Goal: Task Accomplishment & Management: Complete application form

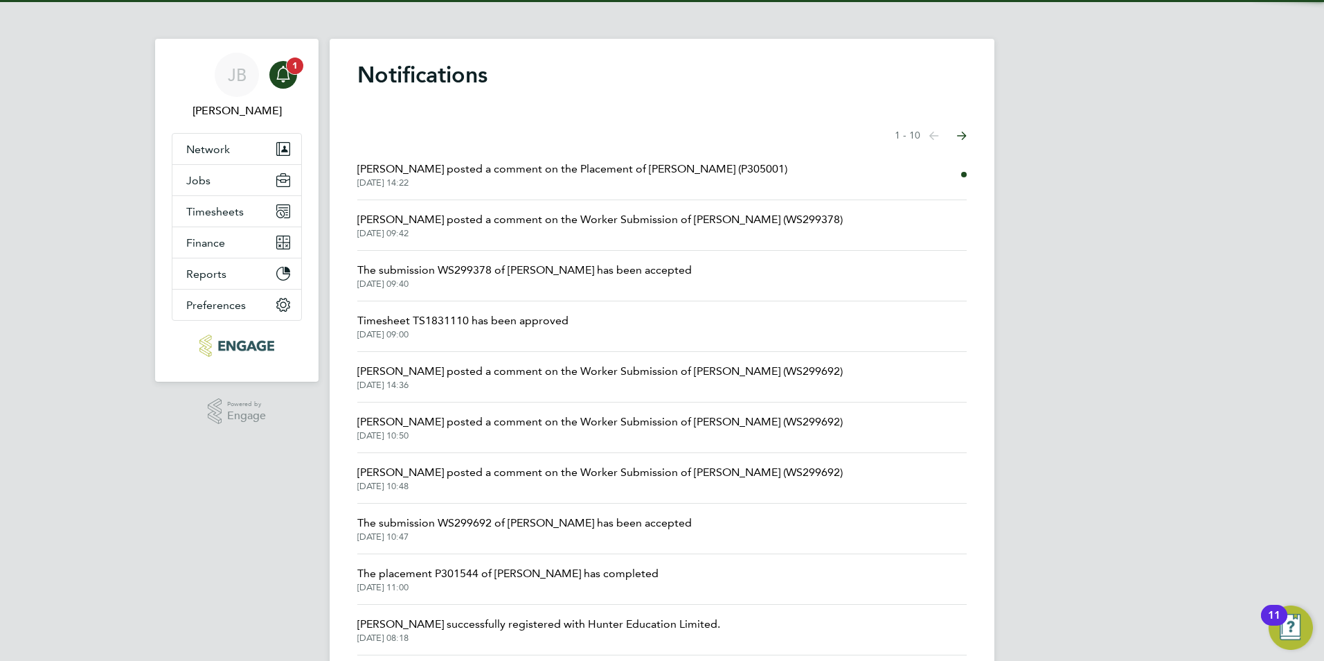
click at [296, 78] on div "Main navigation" at bounding box center [283, 75] width 28 height 28
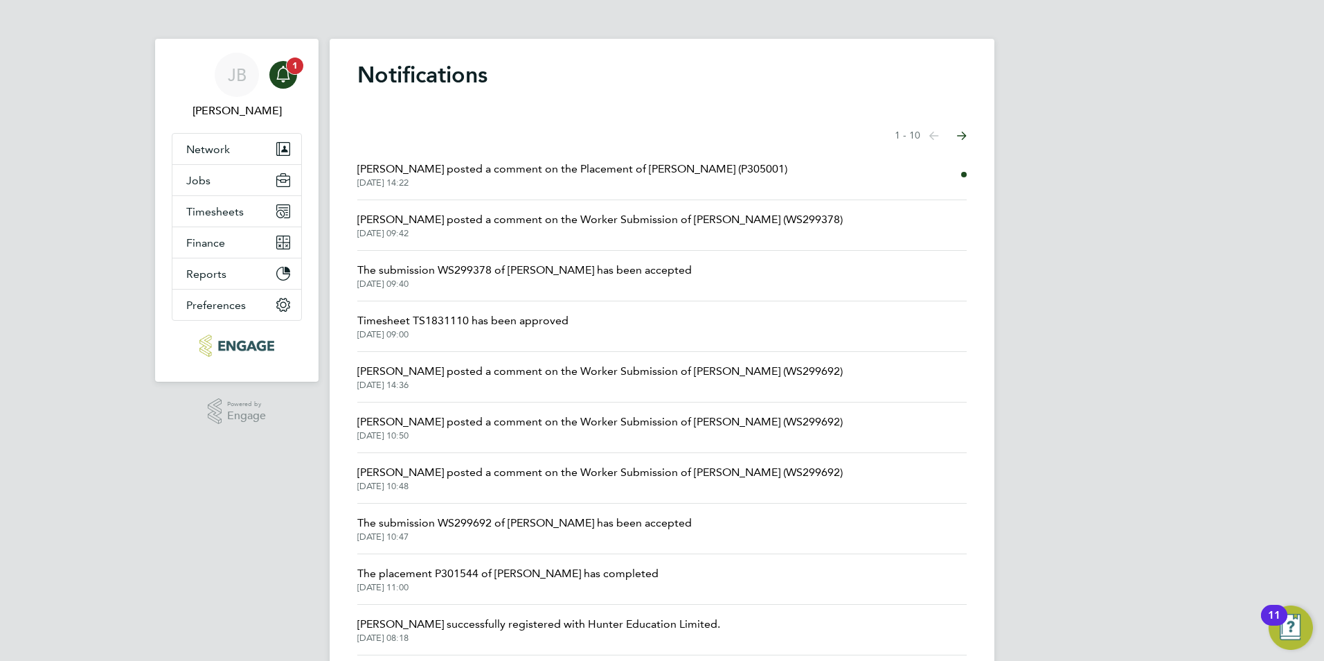
click at [296, 78] on div "Main navigation" at bounding box center [283, 75] width 28 height 28
click at [225, 206] on span "Timesheets" at bounding box center [214, 211] width 57 height 13
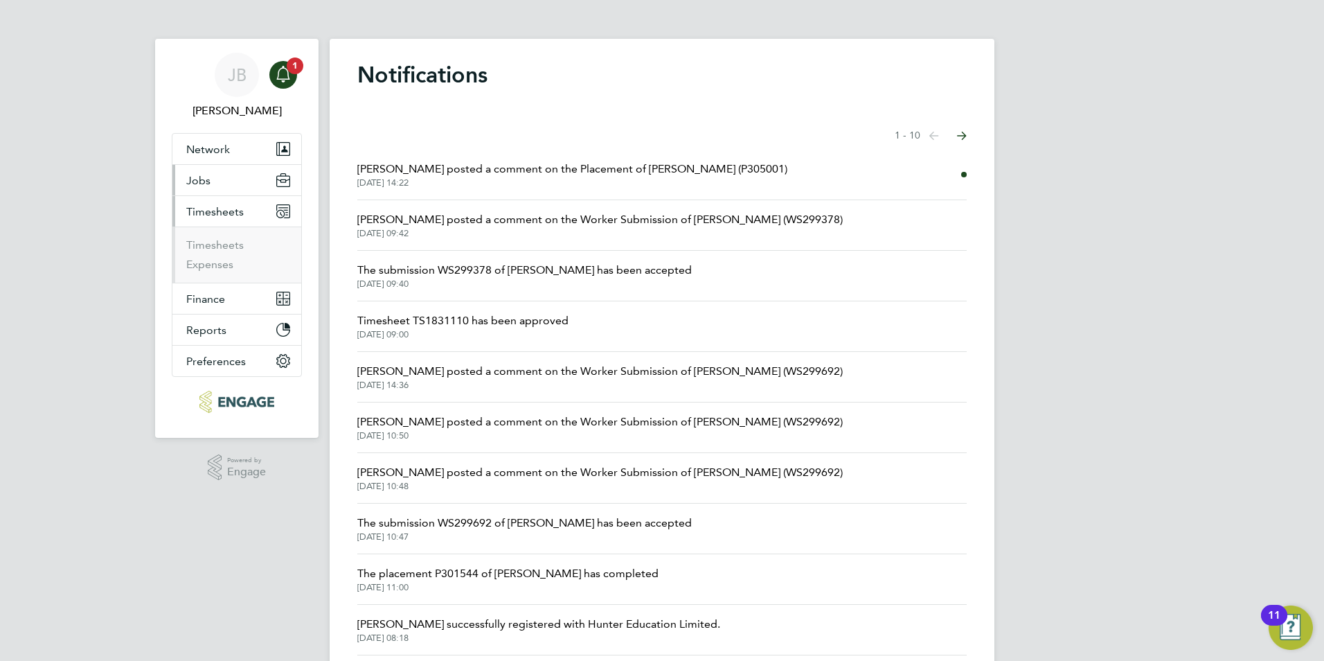
click at [205, 171] on button "Jobs" at bounding box center [236, 180] width 129 height 30
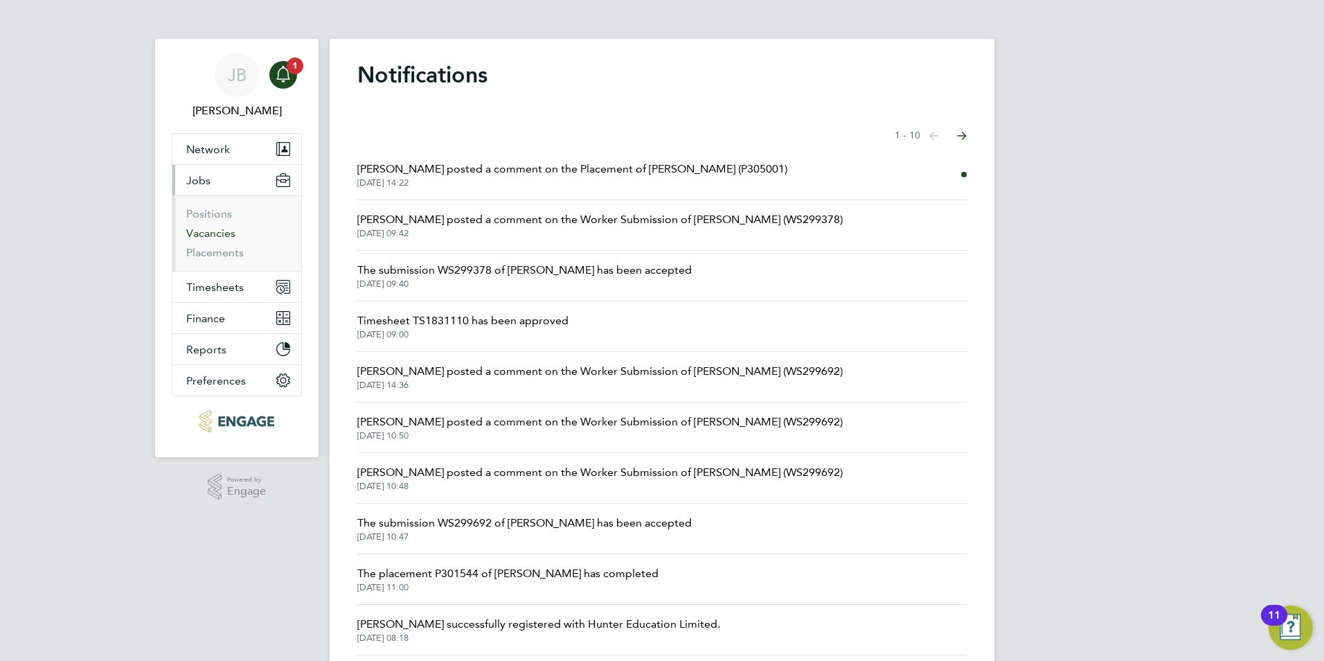
click at [217, 228] on link "Vacancies" at bounding box center [210, 232] width 49 height 13
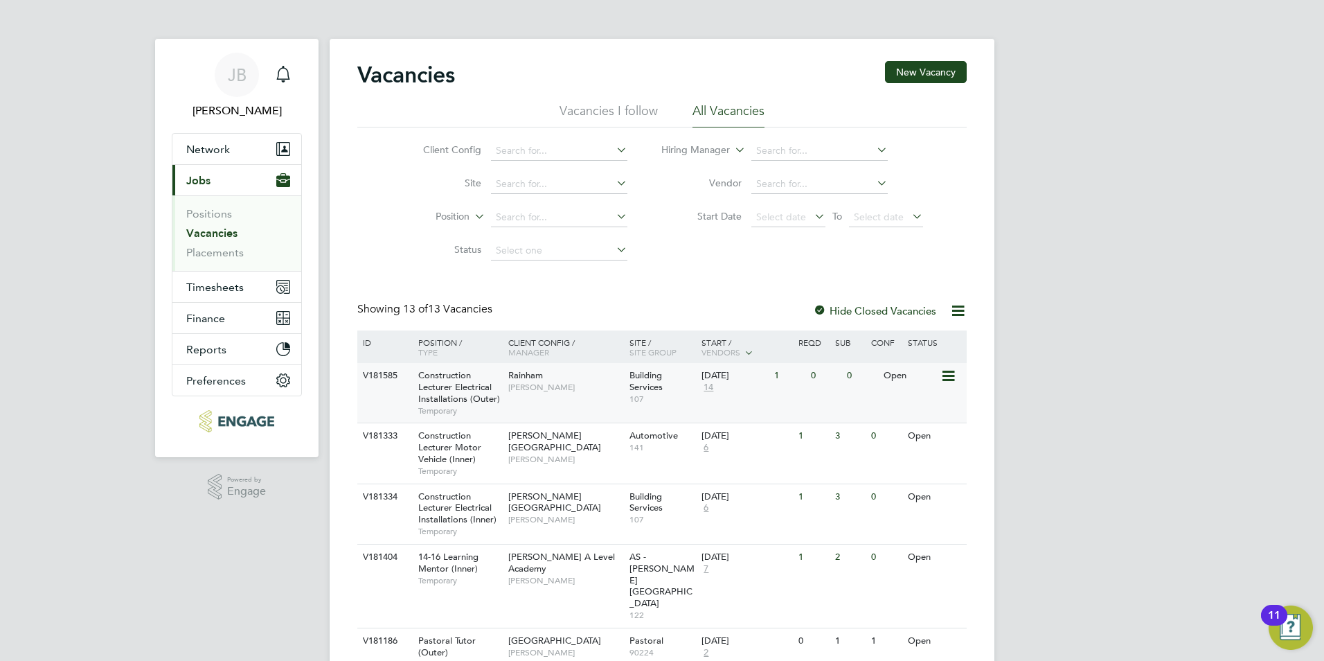
click at [913, 377] on div "Open" at bounding box center [910, 376] width 60 height 26
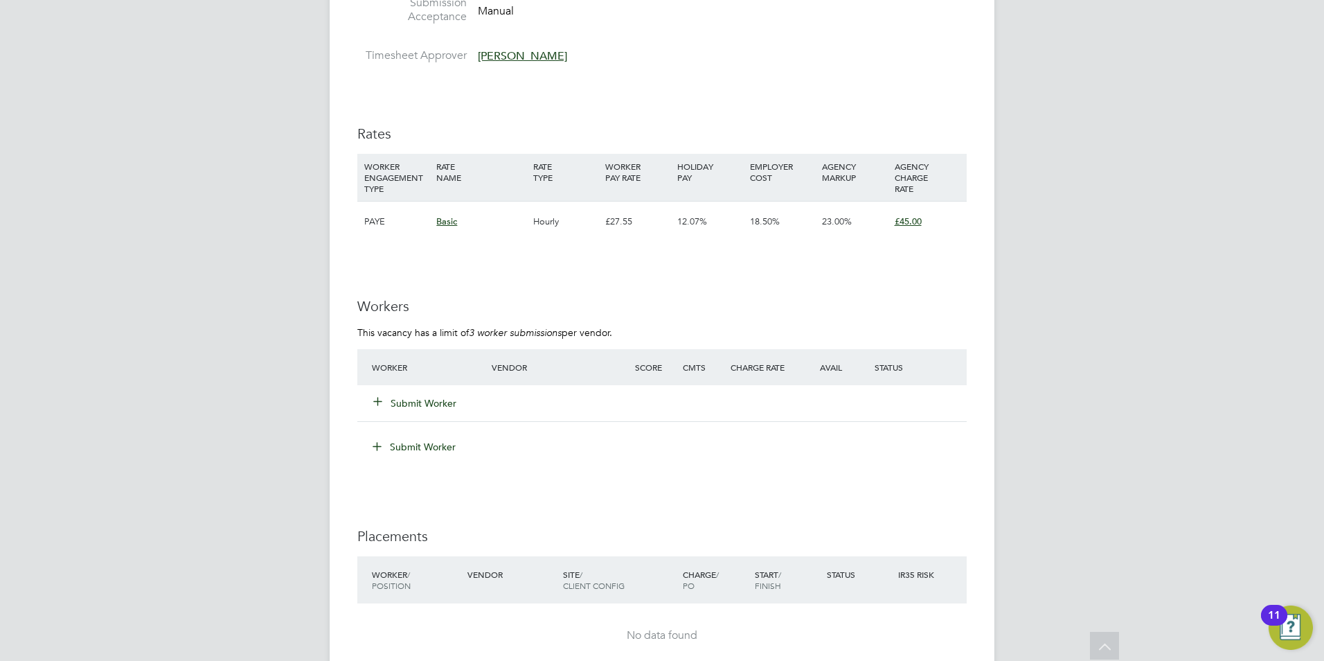
scroll to position [2294, 0]
click at [422, 399] on button "Submit Worker" at bounding box center [415, 401] width 83 height 14
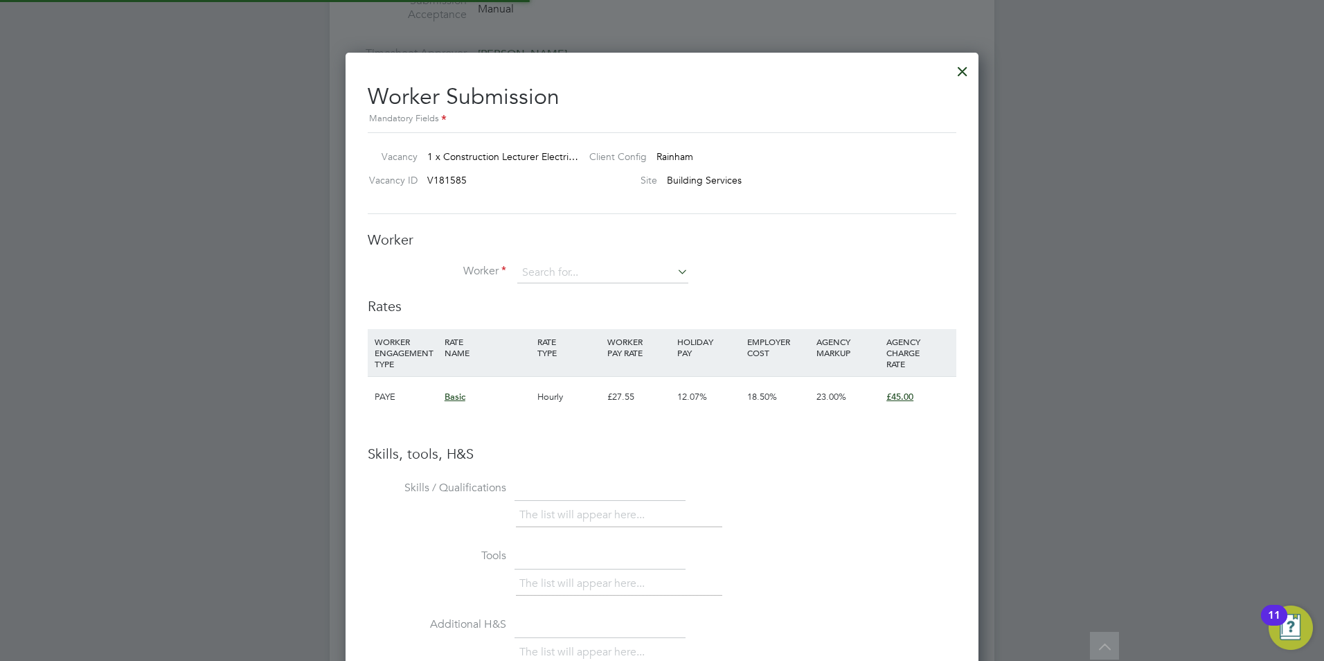
scroll to position [7, 7]
click at [554, 269] on input at bounding box center [602, 272] width 171 height 21
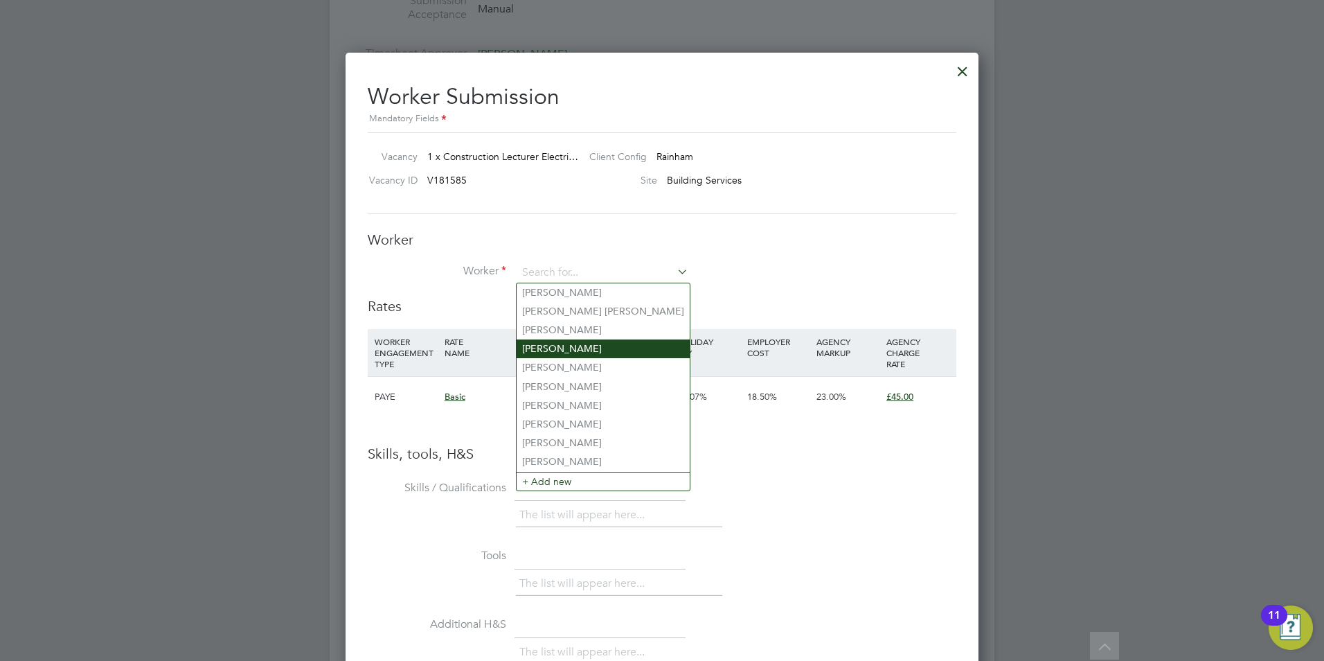
click at [576, 342] on li "Kevin Murphy" at bounding box center [603, 348] width 173 height 19
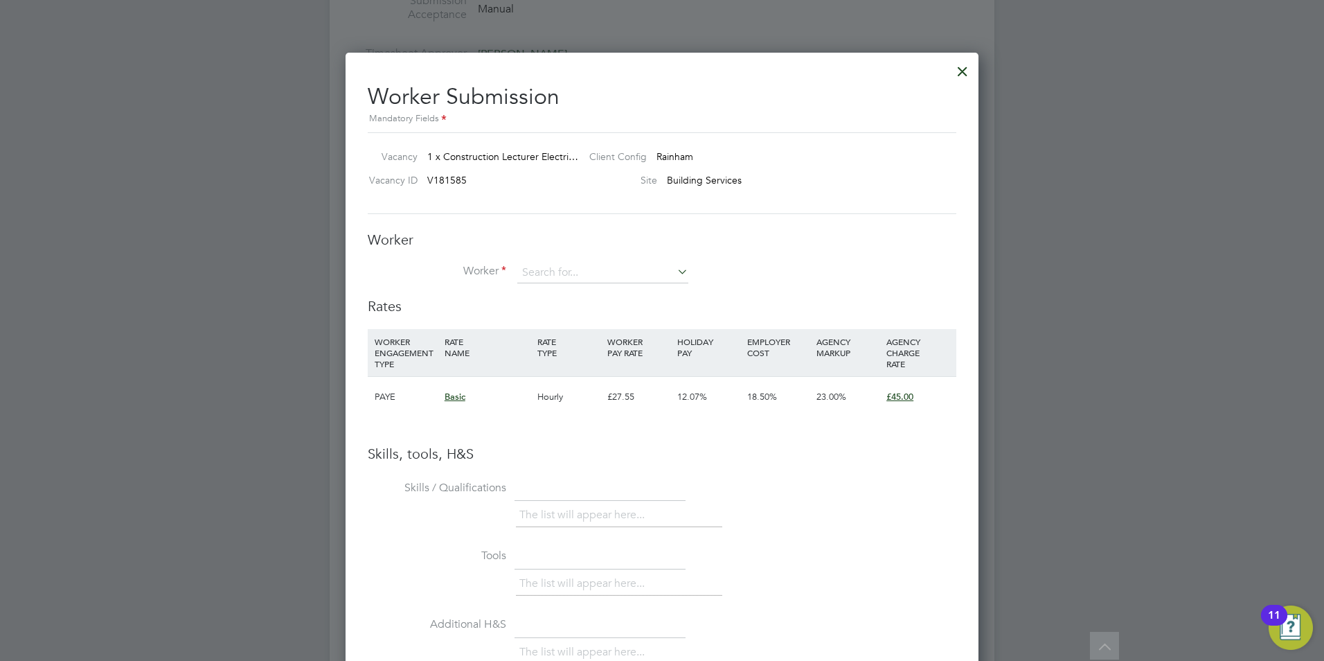
type input "Kevin Murphy"
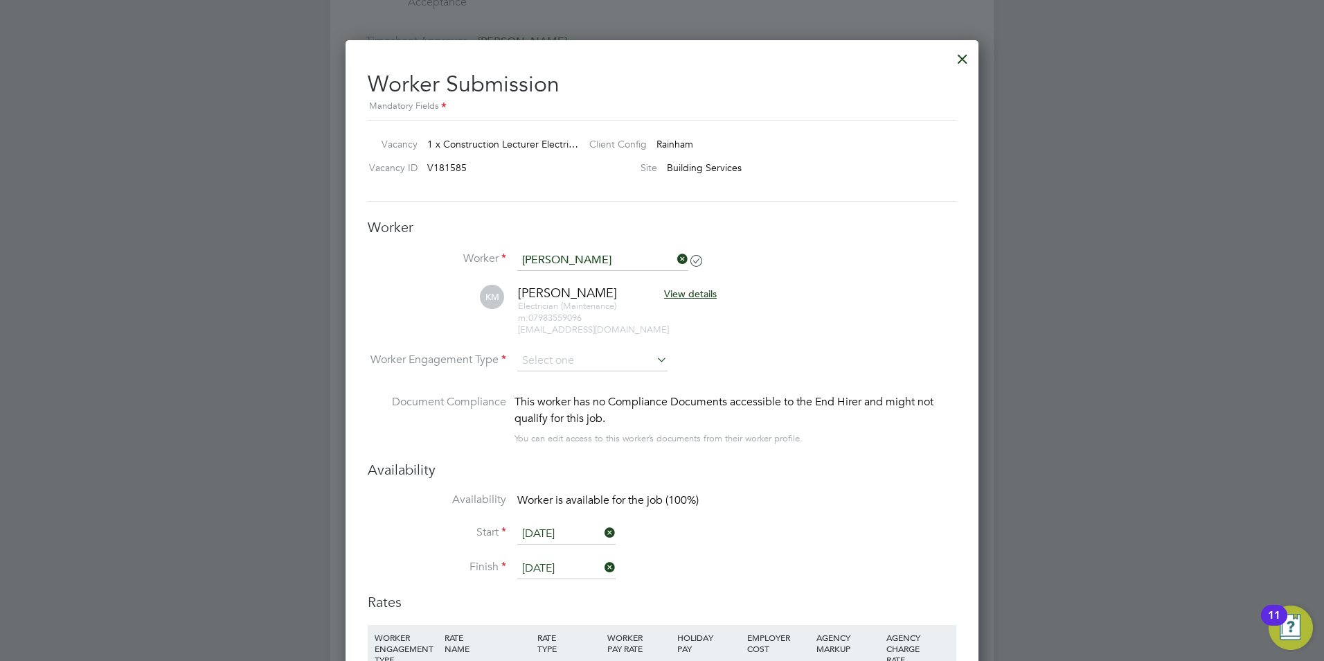
click at [578, 375] on li "Worker Engagement Type" at bounding box center [662, 371] width 589 height 43
click at [580, 365] on input at bounding box center [592, 360] width 150 height 21
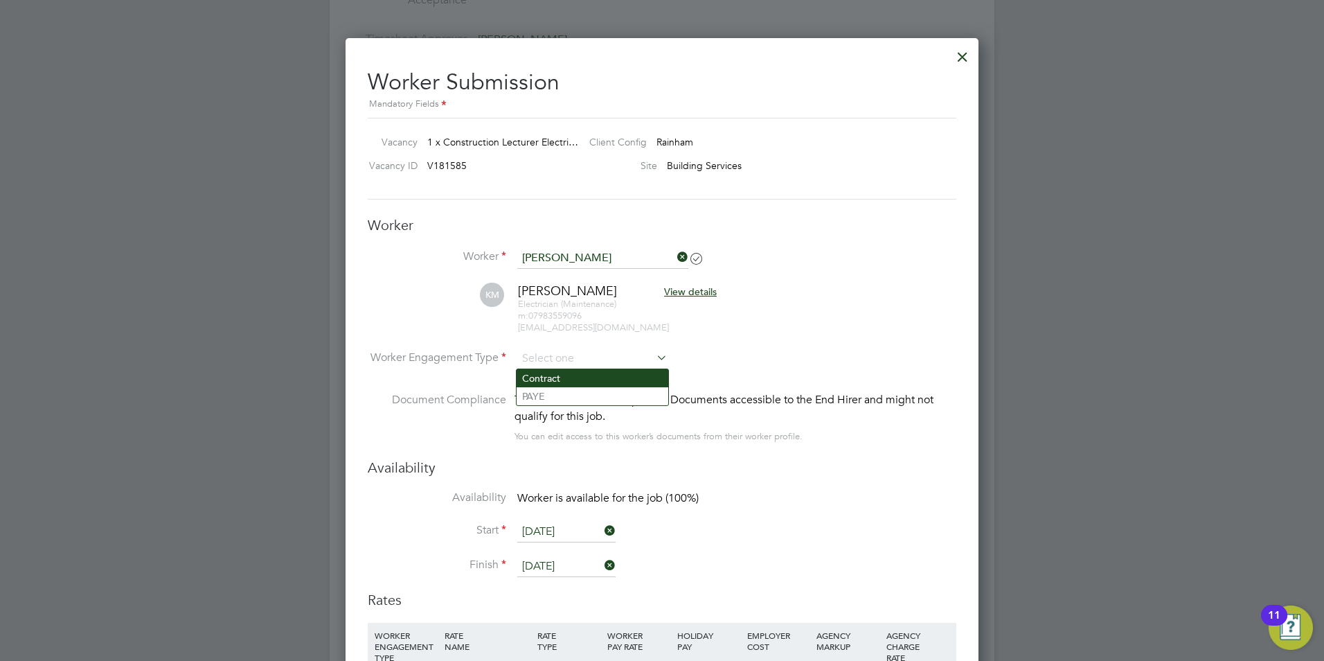
click at [575, 374] on li "Contract" at bounding box center [593, 378] width 152 height 18
type input "Contract"
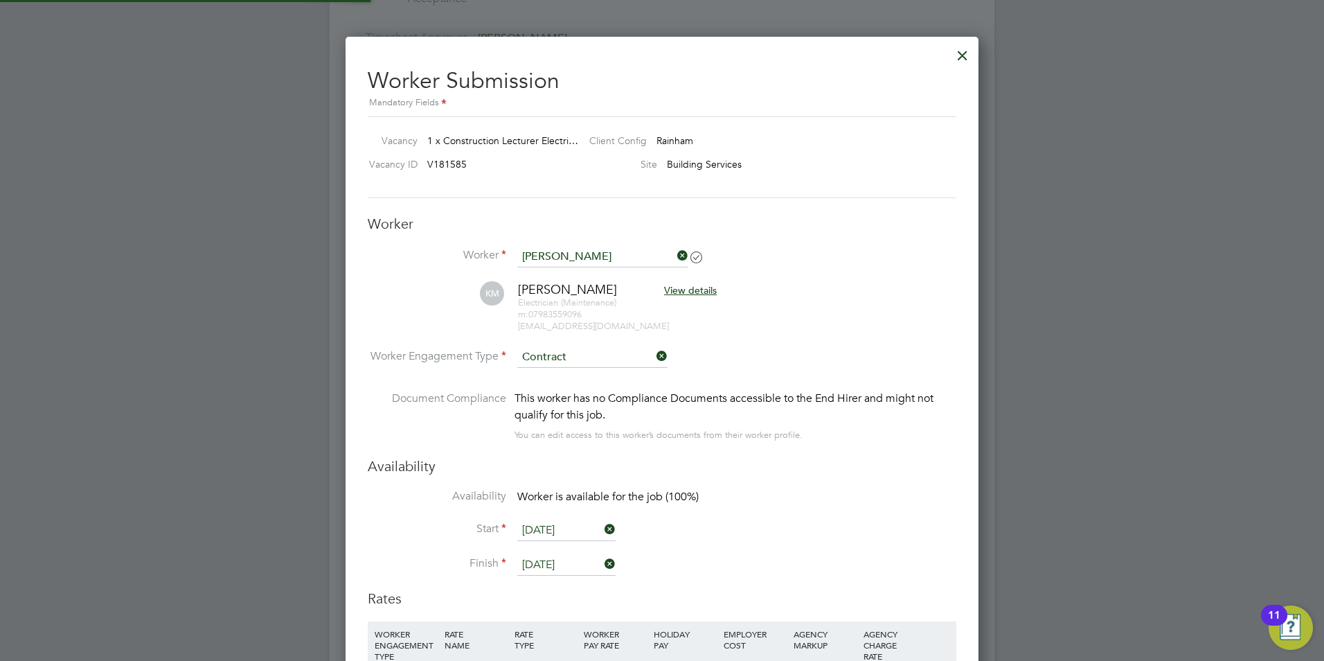
scroll to position [1242, 634]
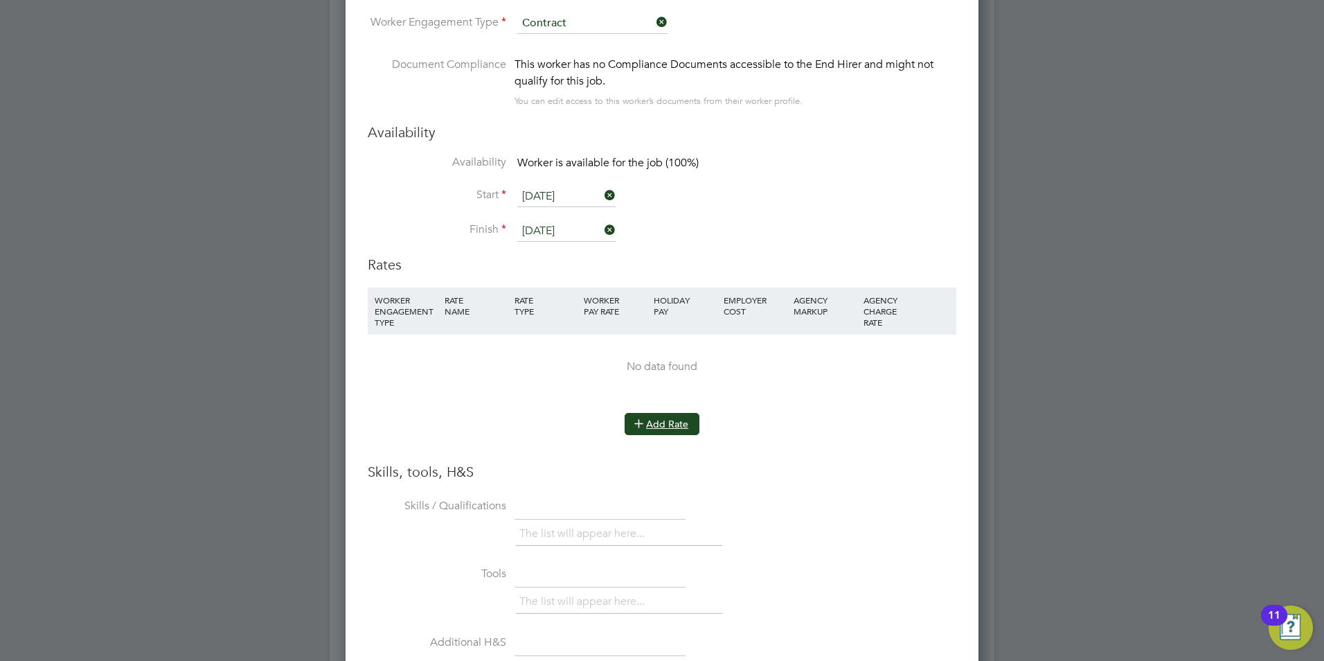
click at [686, 420] on button "Add Rate" at bounding box center [662, 424] width 75 height 22
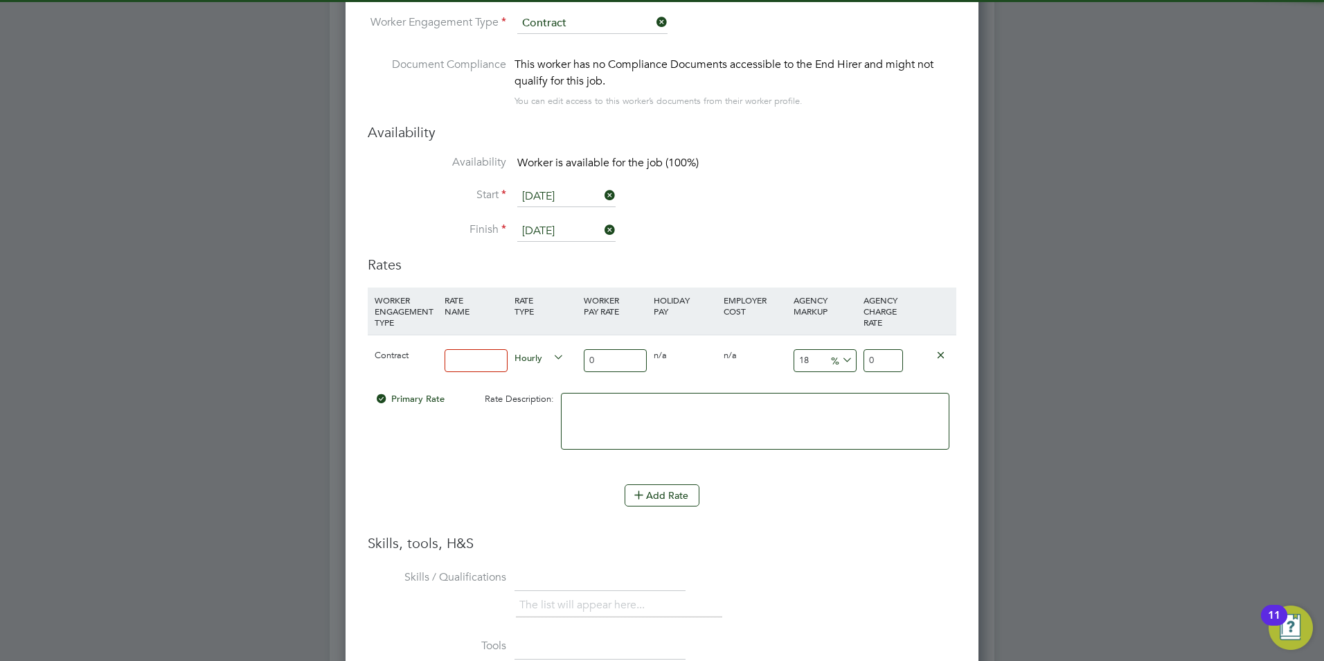
click at [465, 358] on input at bounding box center [476, 360] width 63 height 23
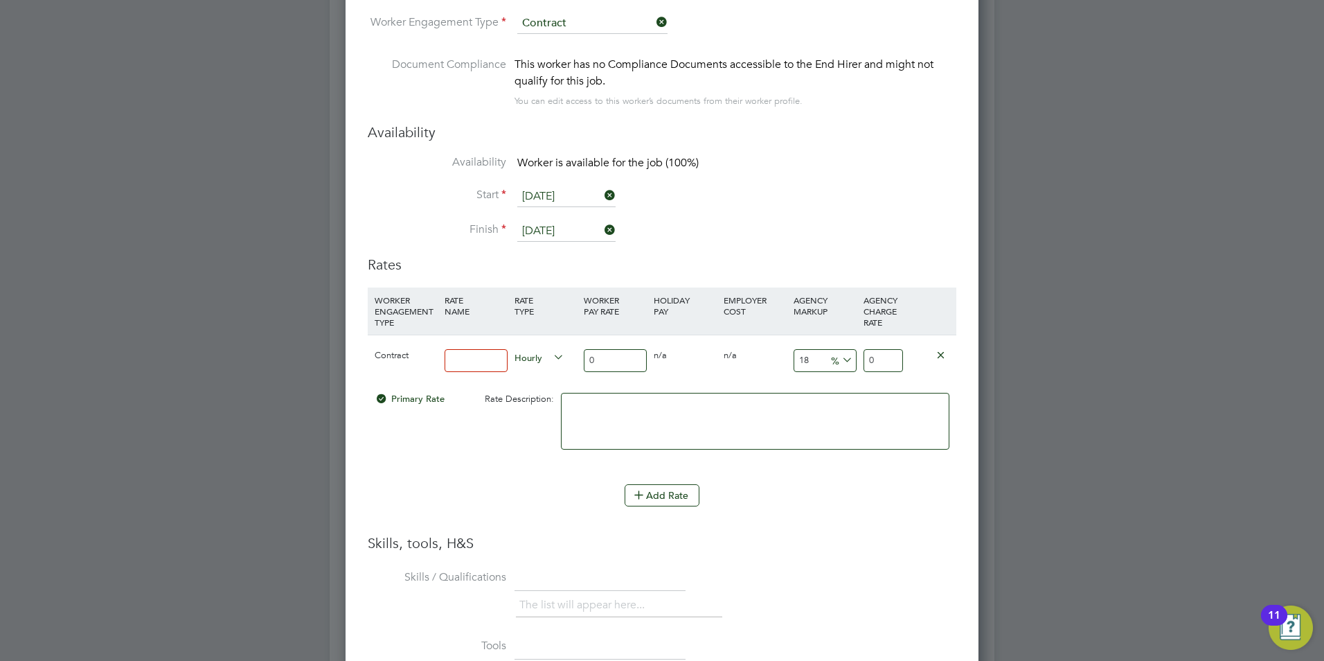
click at [473, 365] on input at bounding box center [476, 360] width 63 height 23
type input "48"
click at [818, 360] on input "18" at bounding box center [824, 360] width 63 height 23
type input "1"
type input "23"
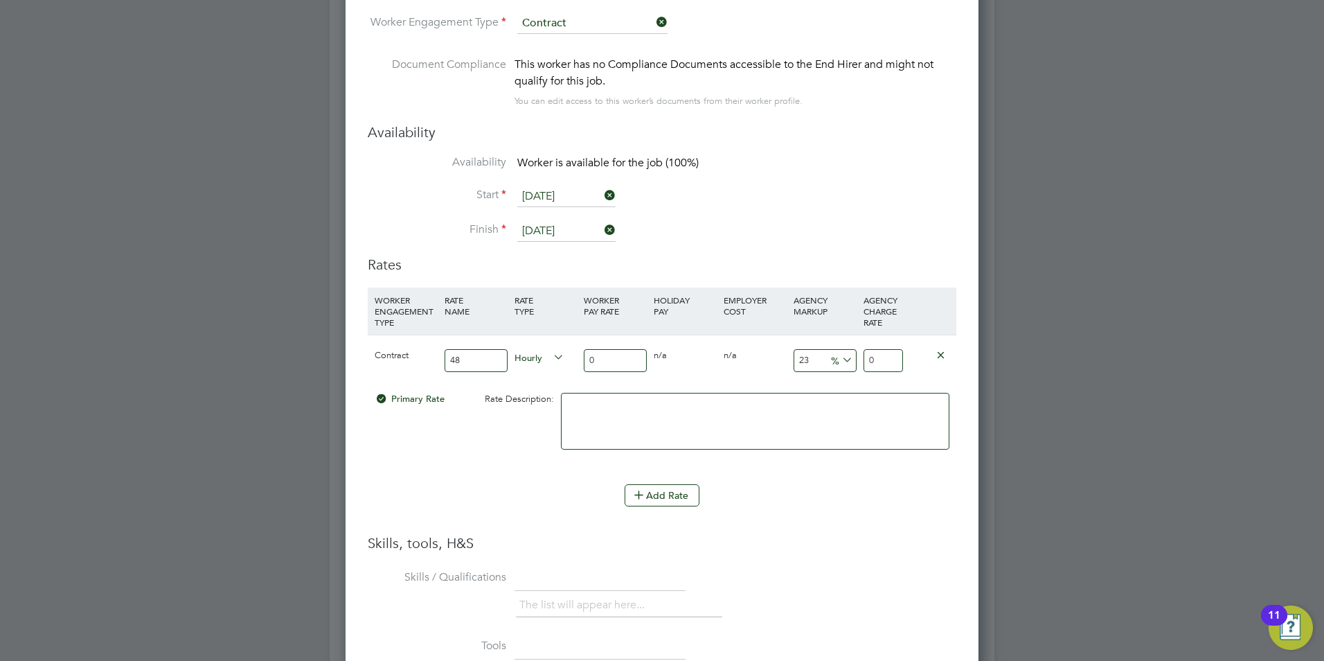
drag, startPoint x: 460, startPoint y: 363, endPoint x: 449, endPoint y: 361, distance: 11.3
click at [449, 361] on input "48" at bounding box center [476, 360] width 63 height 23
type input "048"
type input "59.04"
click at [595, 360] on input "048" at bounding box center [615, 360] width 63 height 23
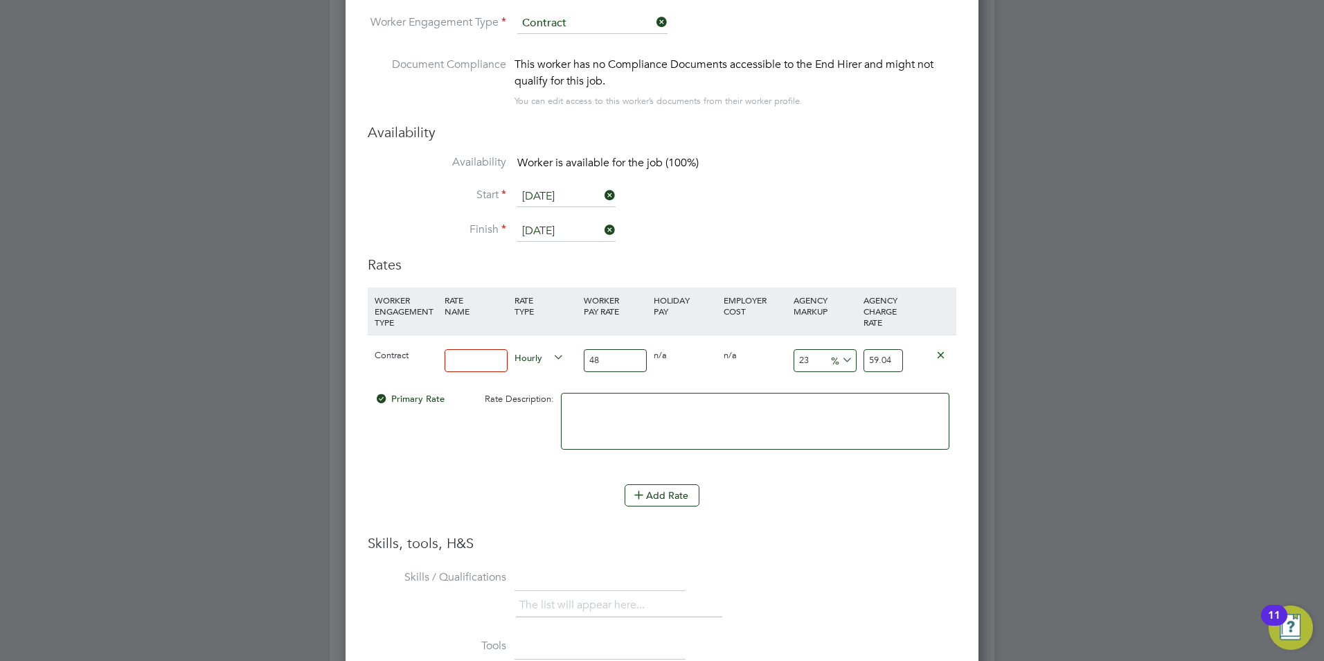
type input "48"
click at [500, 363] on input at bounding box center [476, 360] width 63 height 23
type input "Basic"
click at [618, 363] on input "48" at bounding box center [615, 360] width 63 height 23
type input "4"
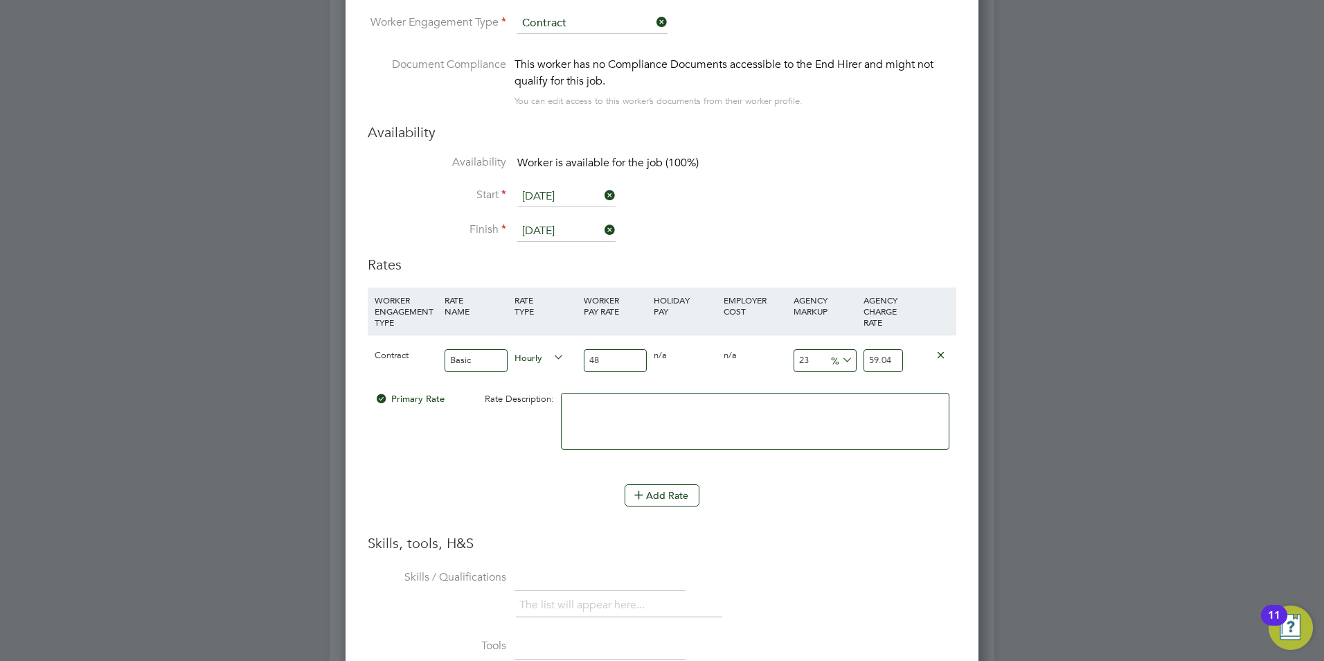
type input "4.92"
type input "46"
type input "56.58"
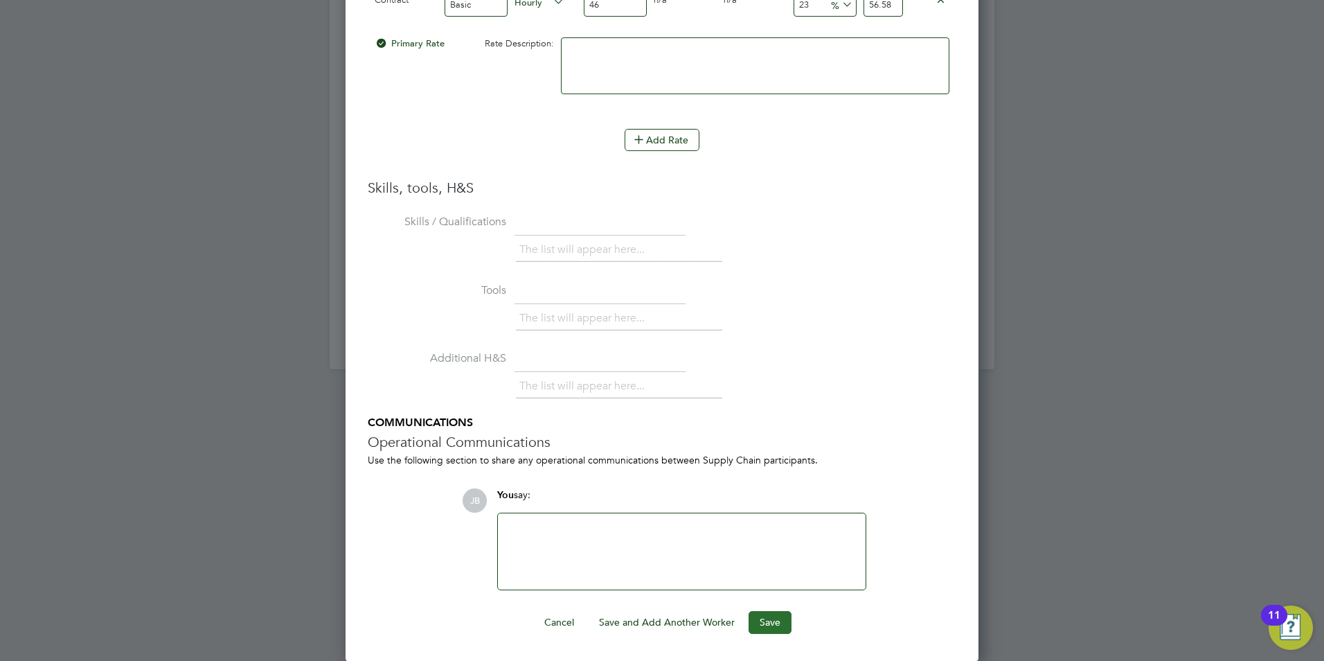
type input "46"
drag, startPoint x: 773, startPoint y: 623, endPoint x: 775, endPoint y: 641, distance: 18.1
click at [778, 626] on button "Save" at bounding box center [769, 622] width 43 height 22
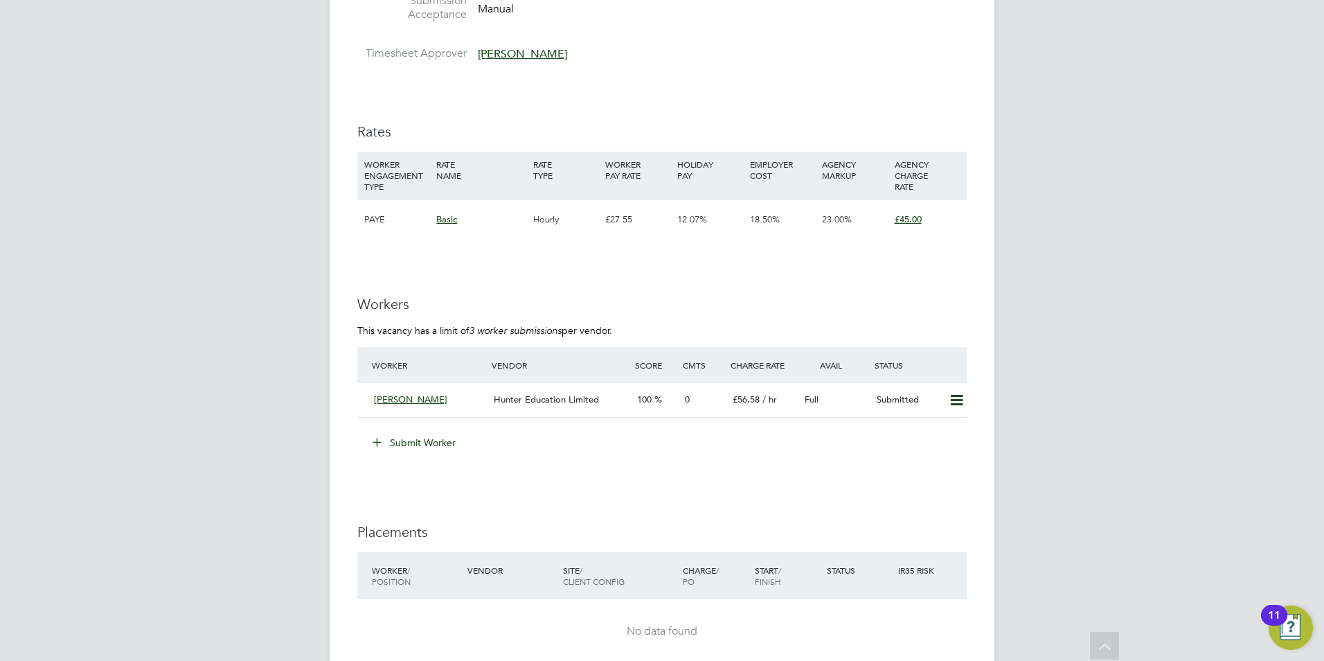
click at [416, 445] on button "Submit Worker" at bounding box center [415, 442] width 104 height 22
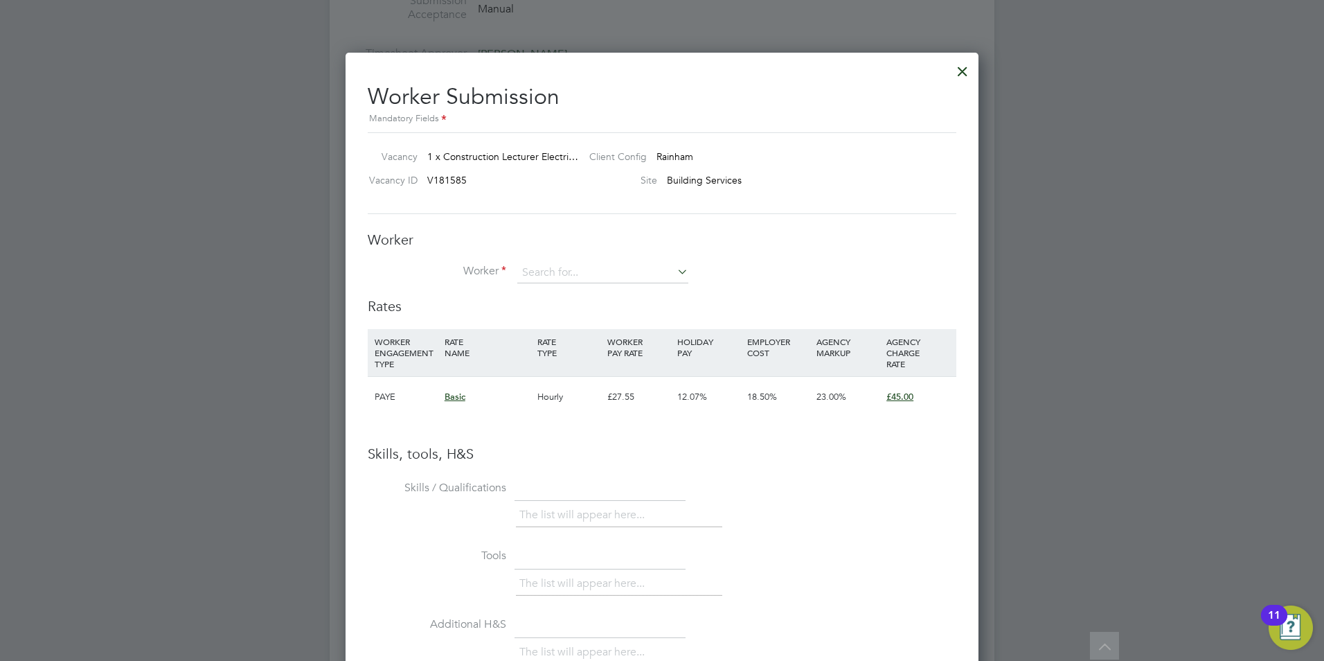
click at [674, 267] on icon at bounding box center [674, 271] width 0 height 19
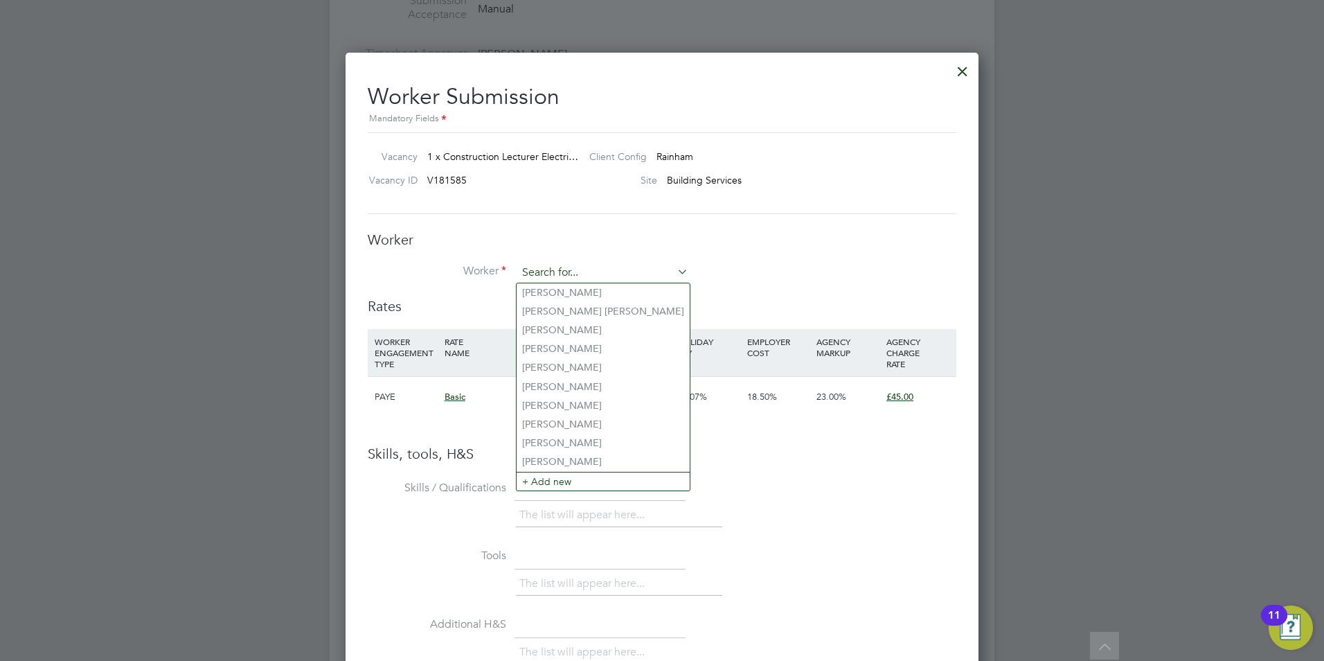
click at [545, 269] on input at bounding box center [602, 272] width 171 height 21
click at [546, 268] on input at bounding box center [602, 272] width 171 height 21
click at [546, 269] on input at bounding box center [602, 272] width 171 height 21
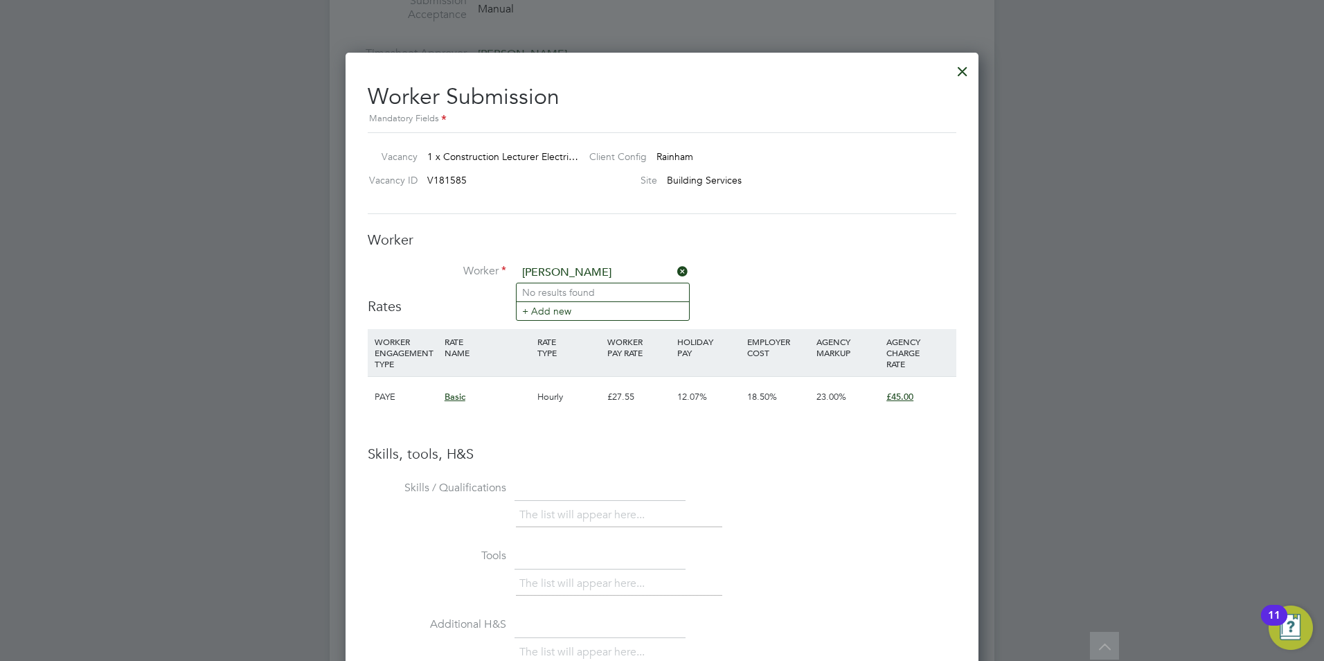
type input "Dean"
click at [546, 273] on input at bounding box center [602, 272] width 171 height 21
drag, startPoint x: 571, startPoint y: 267, endPoint x: 676, endPoint y: 273, distance: 104.7
click at [575, 269] on input "hayf" at bounding box center [602, 272] width 171 height 21
type input "hayf"
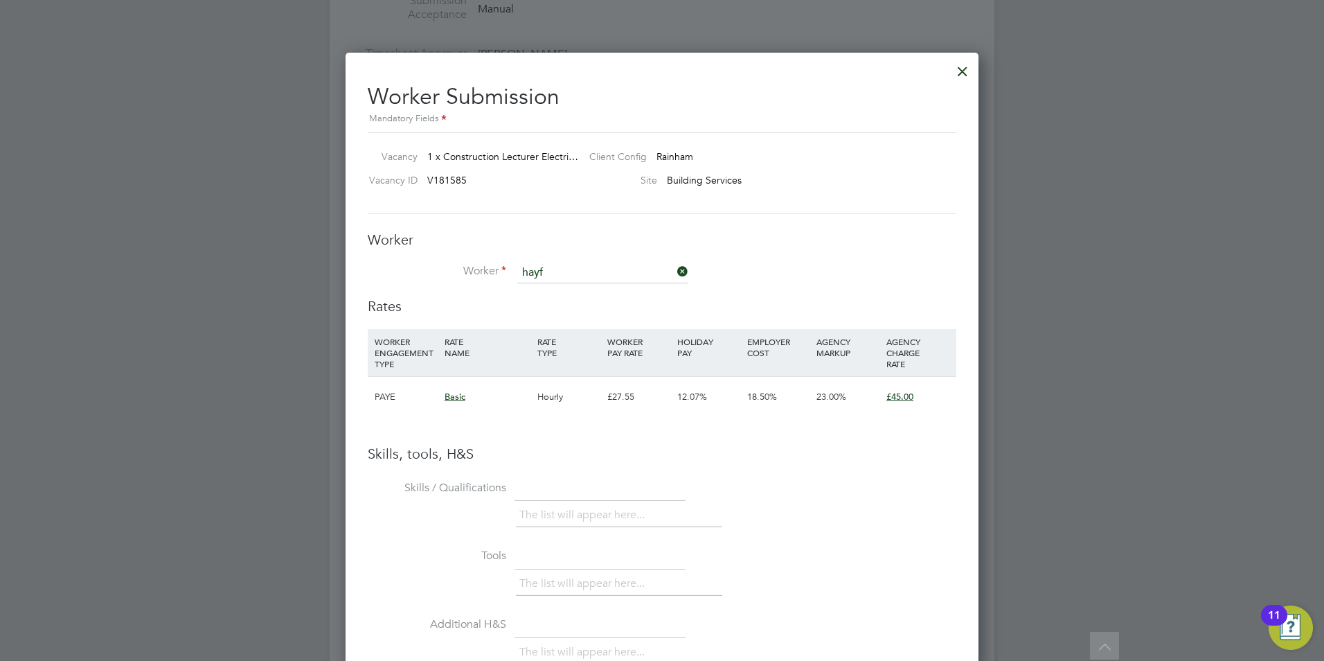
click at [674, 269] on icon at bounding box center [674, 271] width 0 height 19
click at [575, 275] on input at bounding box center [602, 272] width 171 height 21
type input "hayf"
click at [962, 66] on div at bounding box center [962, 67] width 25 height 25
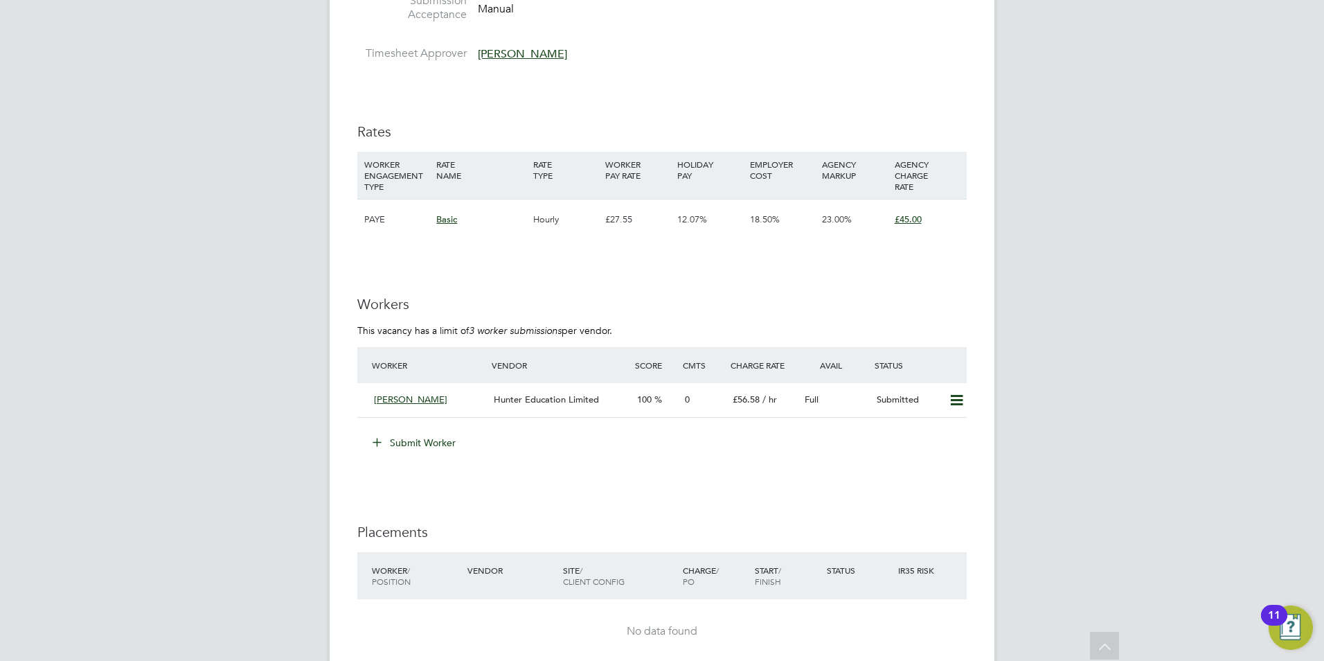
drag, startPoint x: 392, startPoint y: 444, endPoint x: 423, endPoint y: 423, distance: 37.4
click at [392, 445] on button "Submit Worker" at bounding box center [415, 442] width 104 height 22
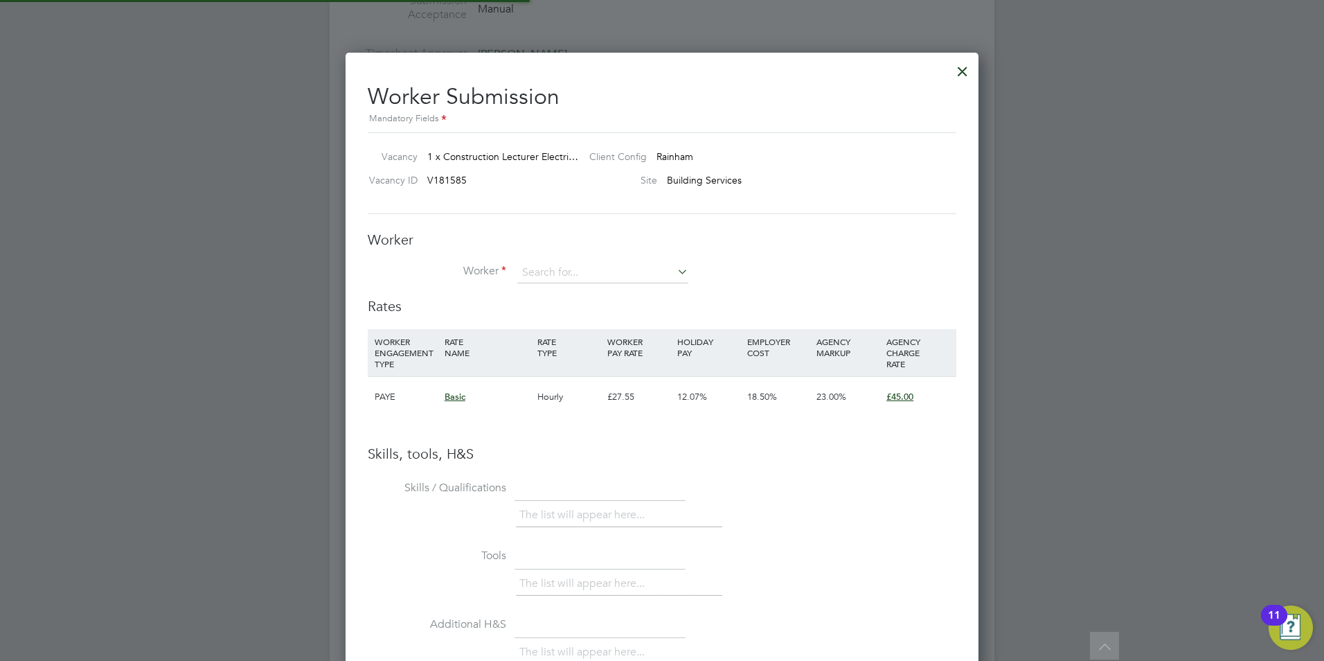
scroll to position [875, 634]
click at [554, 264] on input at bounding box center [602, 272] width 171 height 21
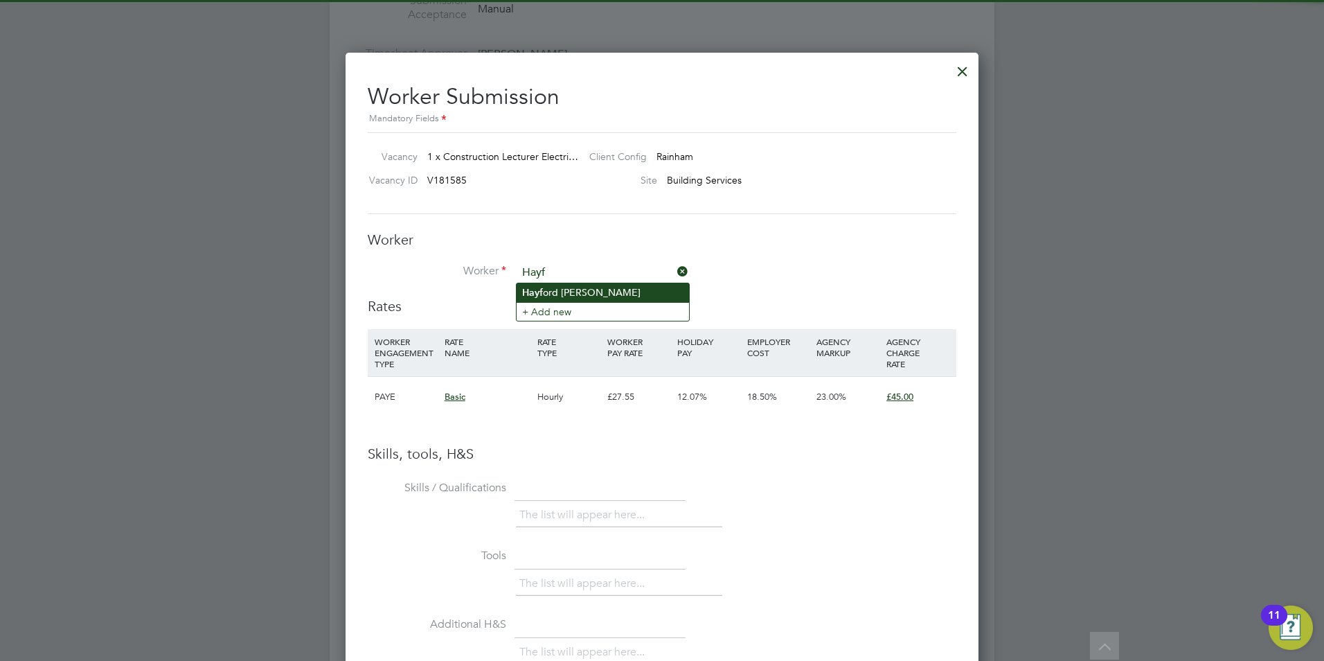
click at [571, 296] on li "Hayf ord Boakye-Yiadom" at bounding box center [603, 292] width 172 height 19
type input "Hayford Boakye-Yiadom"
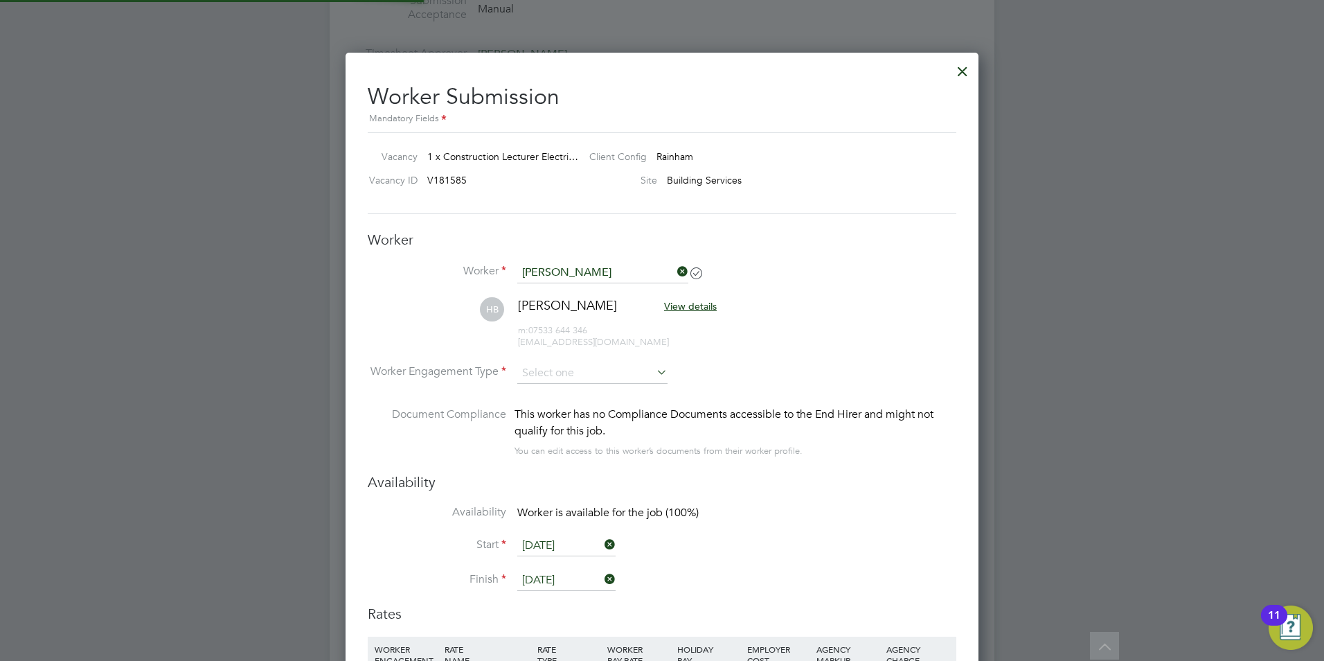
scroll to position [1183, 634]
click at [557, 378] on input at bounding box center [592, 373] width 150 height 21
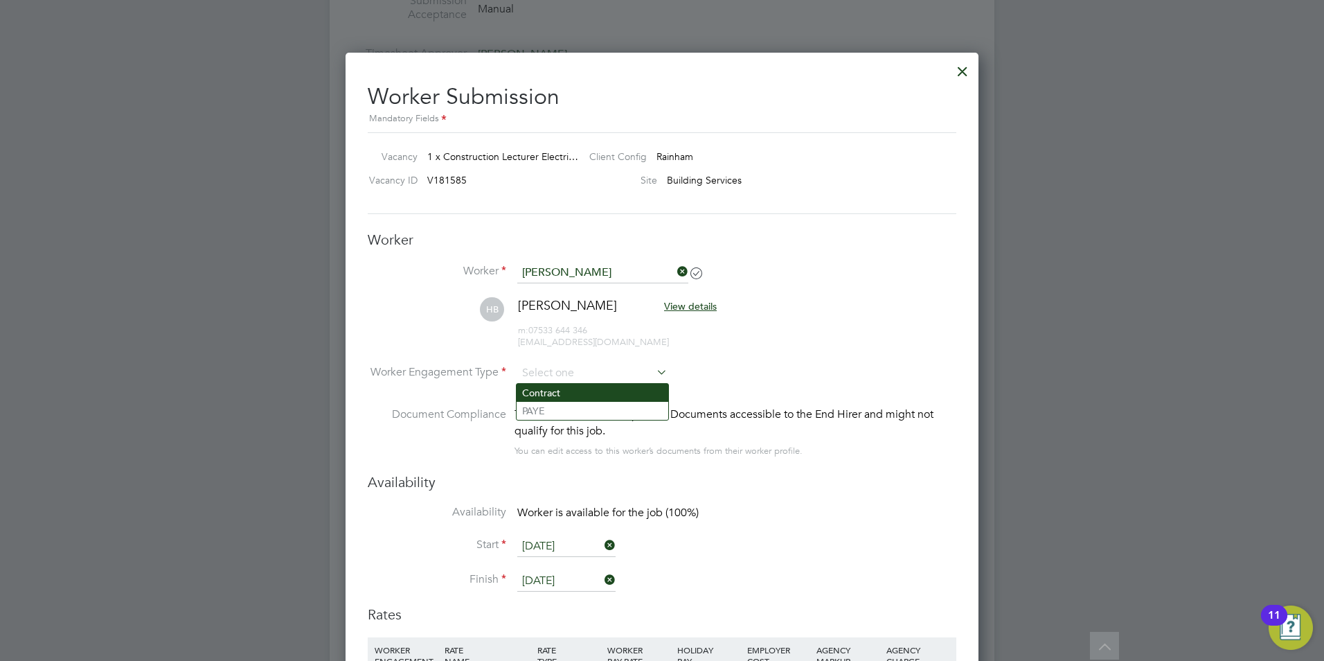
drag, startPoint x: 561, startPoint y: 396, endPoint x: 533, endPoint y: 566, distance: 171.9
click at [561, 397] on li "Contract" at bounding box center [593, 393] width 152 height 18
type input "Contract"
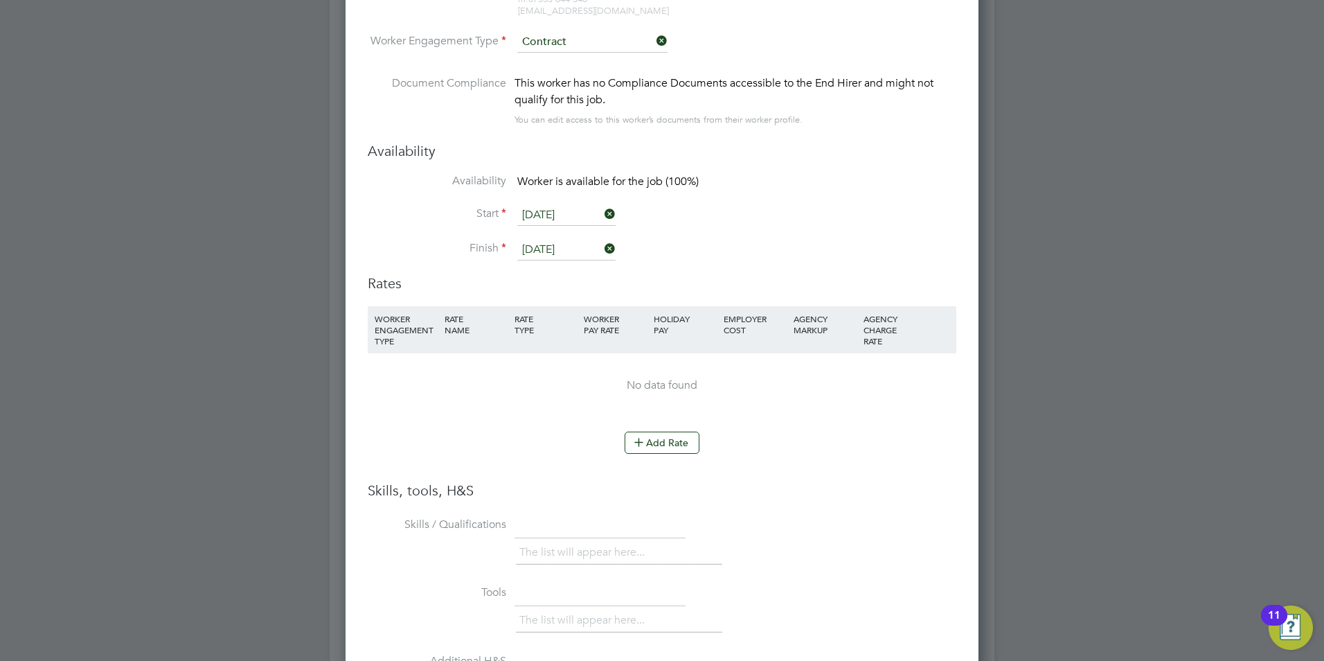
scroll to position [2632, 0]
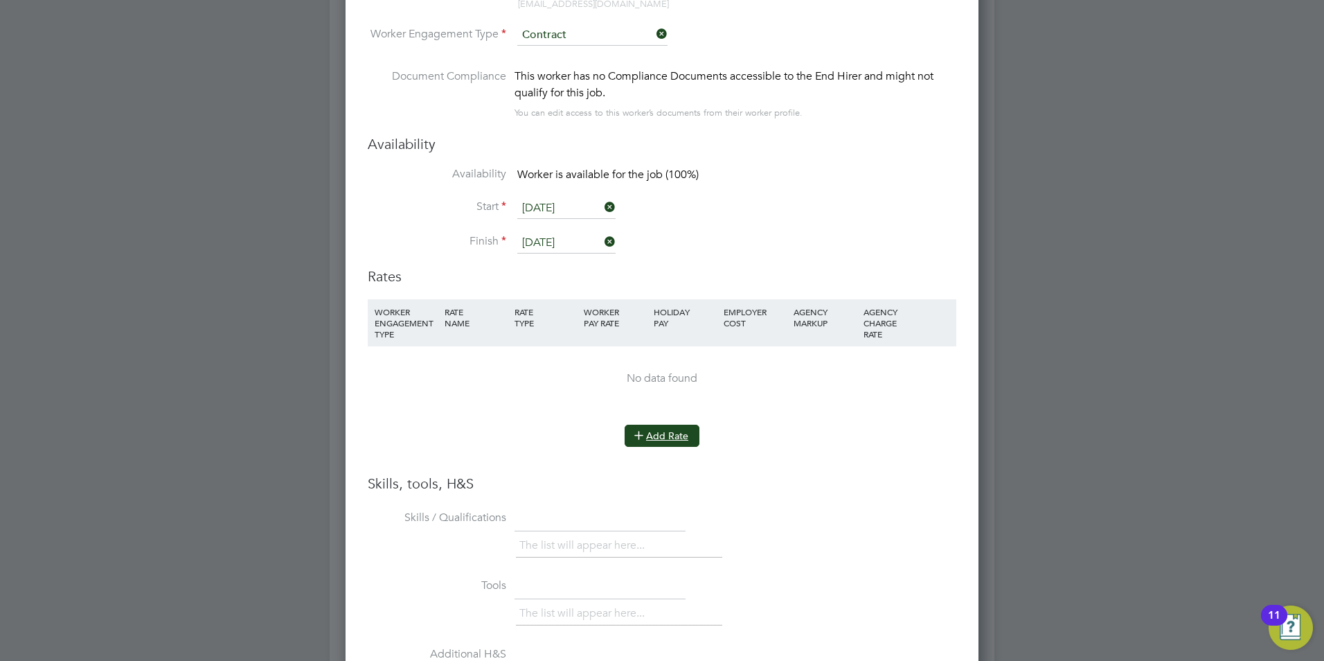
click at [671, 445] on button "Add Rate" at bounding box center [662, 435] width 75 height 22
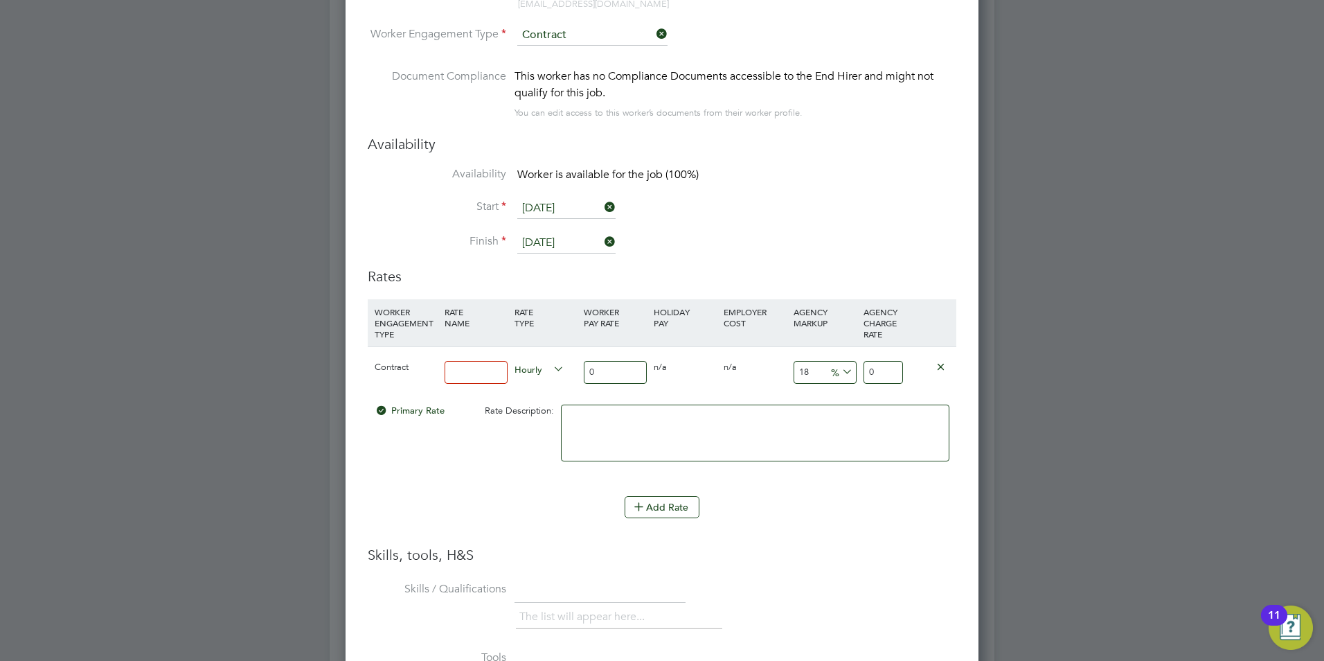
click at [470, 373] on input at bounding box center [476, 372] width 63 height 23
type input "Basic"
click at [618, 372] on input "0" at bounding box center [615, 372] width 63 height 23
type input "4"
type input "4.72"
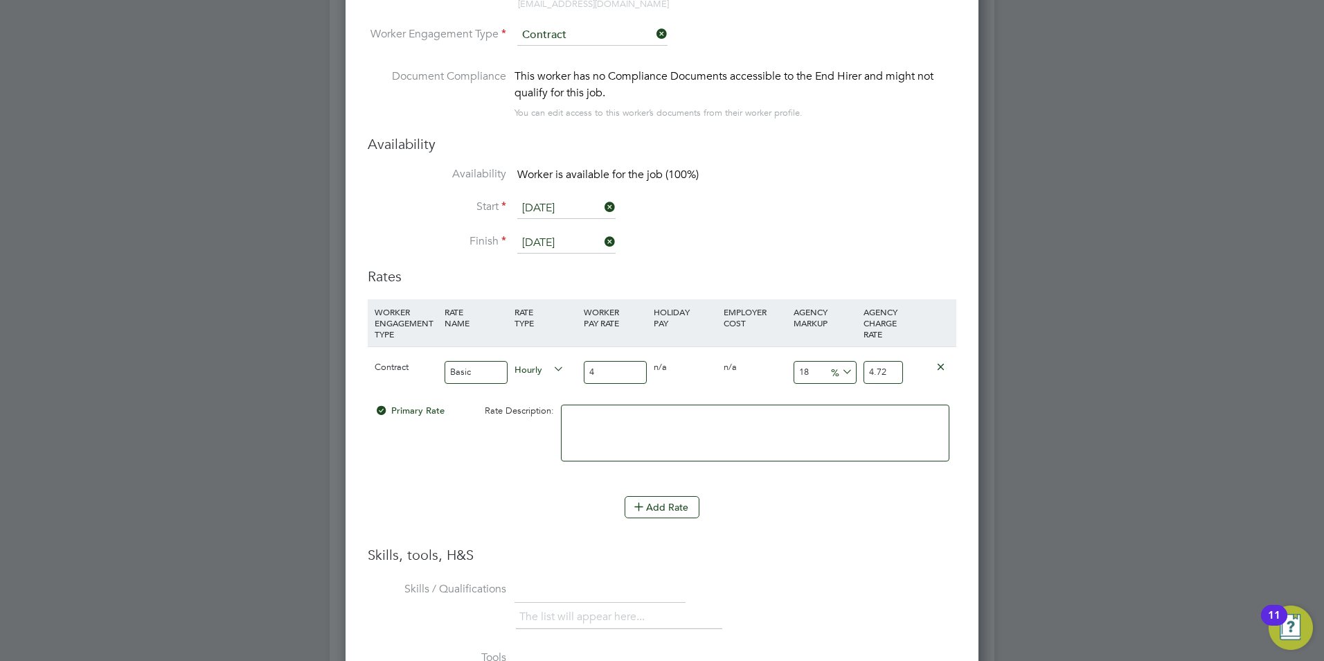
type input "45"
type input "53.1"
type input "45"
click at [812, 369] on input "18" at bounding box center [824, 372] width 63 height 23
type input "1"
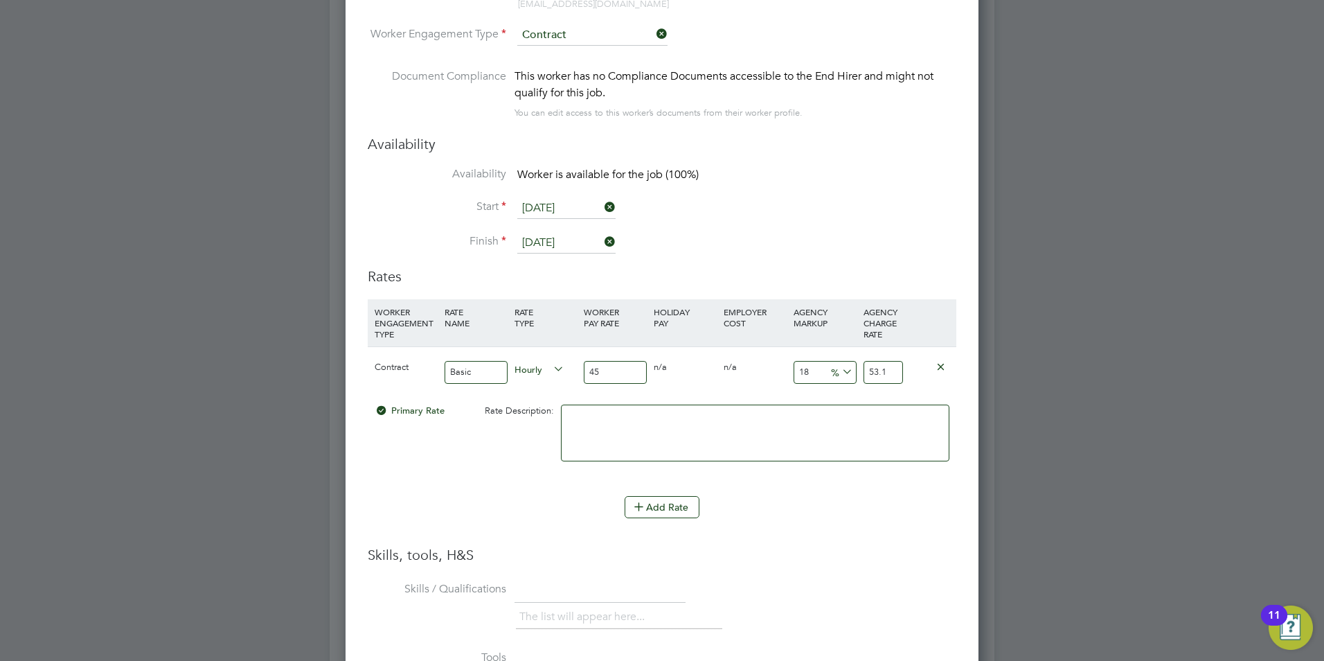
type input "45.45"
type input "2"
type input "45.9"
type input "23"
type input "55.35"
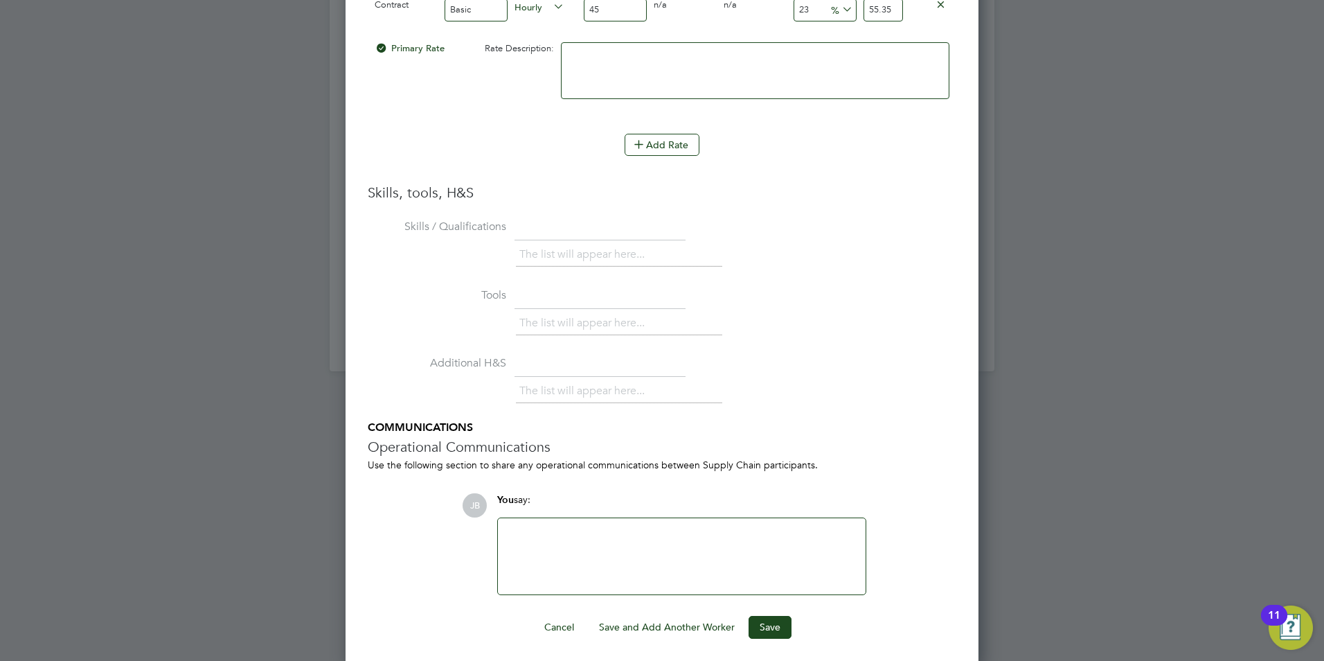
scroll to position [2999, 0]
type input "23"
click at [773, 625] on button "Save" at bounding box center [769, 622] width 43 height 22
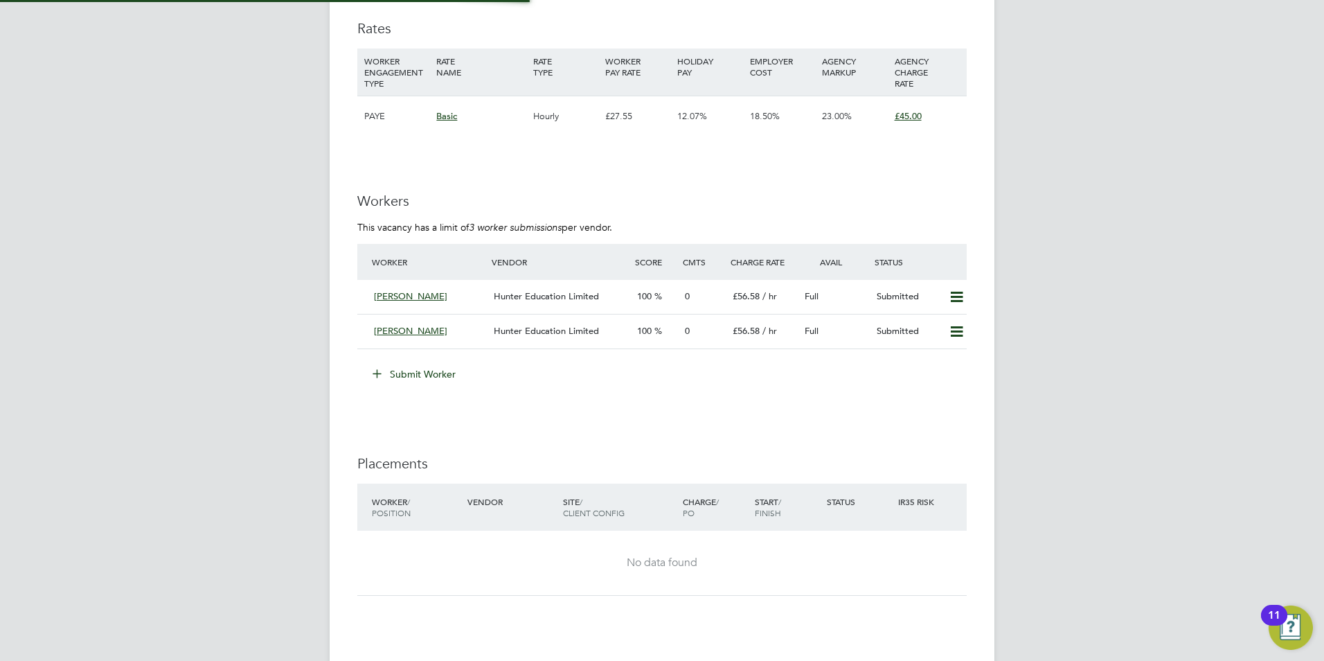
scroll to position [2294, 0]
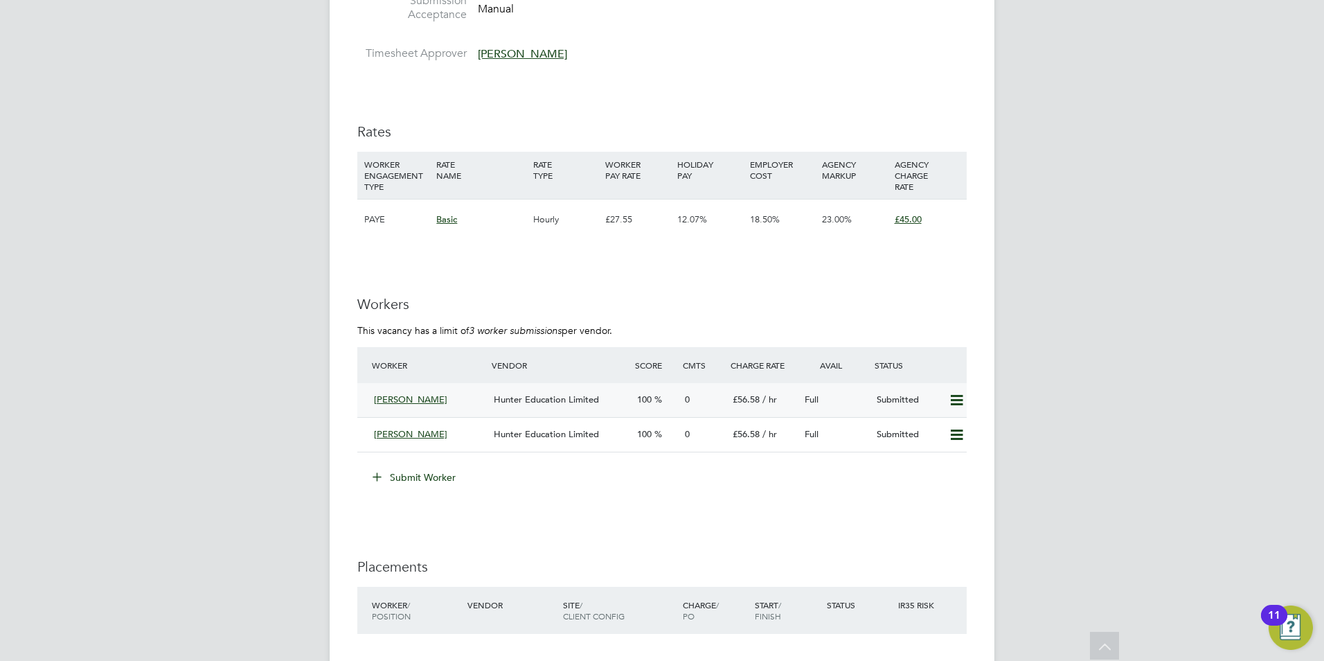
drag, startPoint x: 433, startPoint y: 397, endPoint x: 575, endPoint y: 429, distance: 145.5
click at [435, 398] on span "Hayford Boakye-Yiadom" at bounding box center [410, 399] width 73 height 12
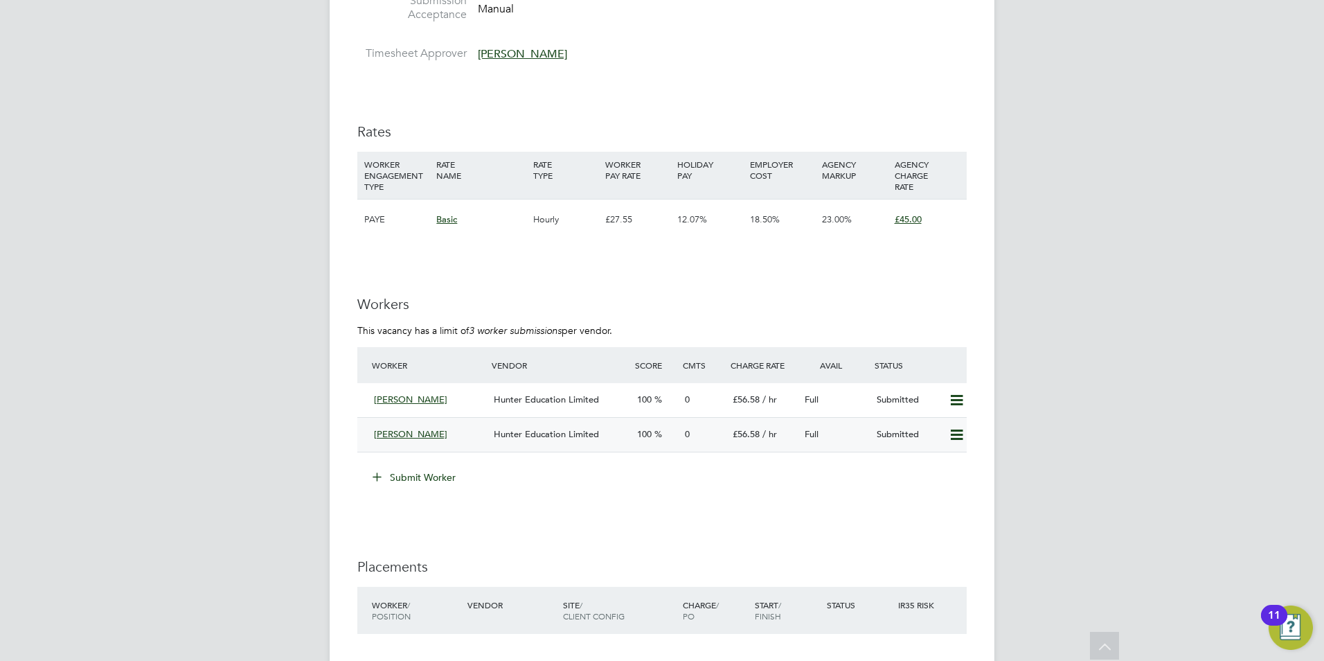
click at [436, 429] on div "Kevin Murphy" at bounding box center [428, 434] width 120 height 23
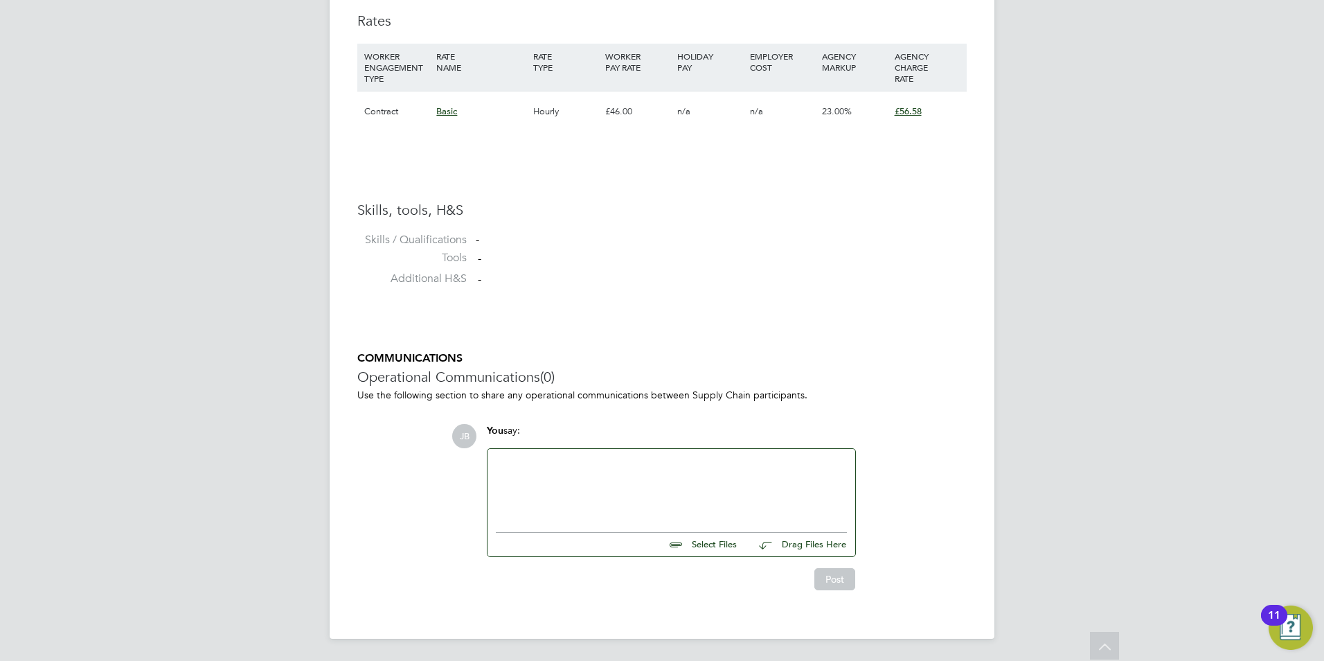
click at [696, 481] on div at bounding box center [671, 487] width 351 height 60
click at [831, 577] on button "Post" at bounding box center [834, 579] width 41 height 22
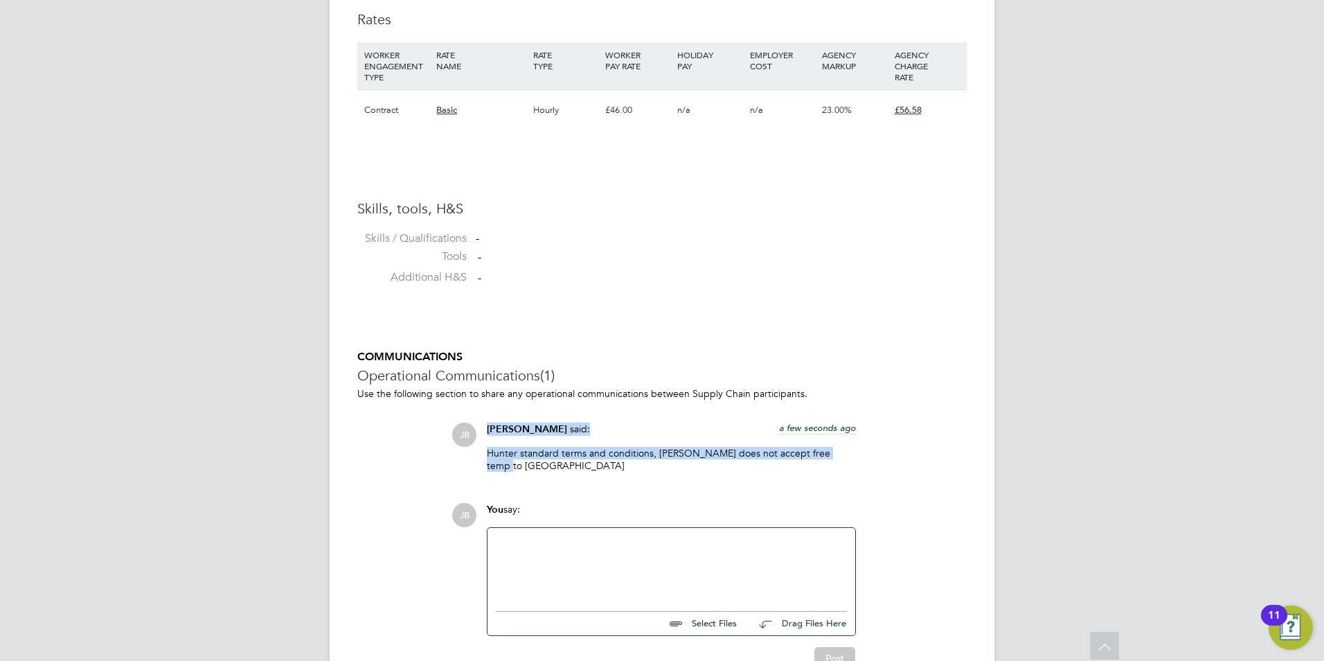
drag, startPoint x: 845, startPoint y: 451, endPoint x: 480, endPoint y: 438, distance: 365.8
click at [480, 438] on div "Jack Baron said: a few seconds ago Hunter standard terms and conditions, Hunter…" at bounding box center [671, 452] width 383 height 60
click at [888, 458] on div "JB Jack Baron said: a few seconds ago Hunter standard terms and conditions, Hun…" at bounding box center [708, 452] width 515 height 60
click at [862, 461] on div "Jack Baron said: a few seconds ago Hunter standard terms and conditions, Hunter…" at bounding box center [671, 452] width 383 height 60
drag, startPoint x: 829, startPoint y: 457, endPoint x: 465, endPoint y: 458, distance: 364.2
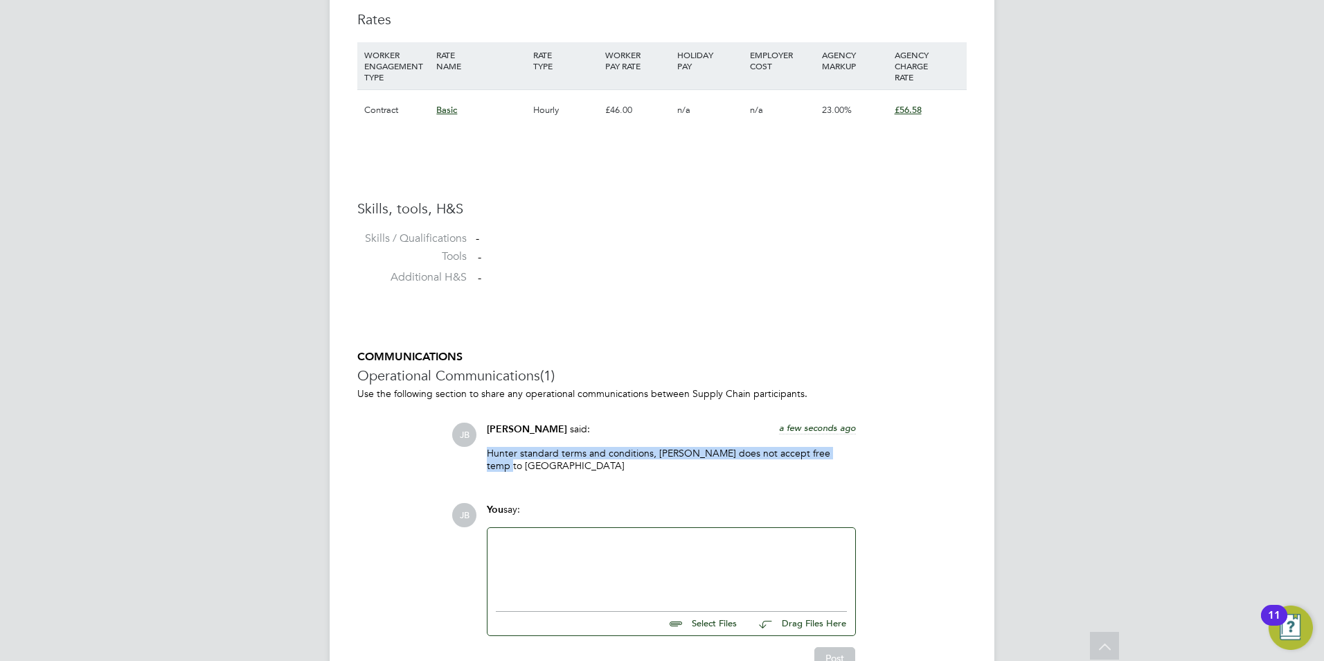
click at [451, 457] on div "JB Jack Baron said: a few seconds ago Hunter standard terms and conditions, Hun…" at bounding box center [708, 452] width 515 height 60
drag, startPoint x: 465, startPoint y: 458, endPoint x: 522, endPoint y: 457, distance: 56.8
copy p "Hunter standard terms and conditions, Hunter does not accept free temp to perm"
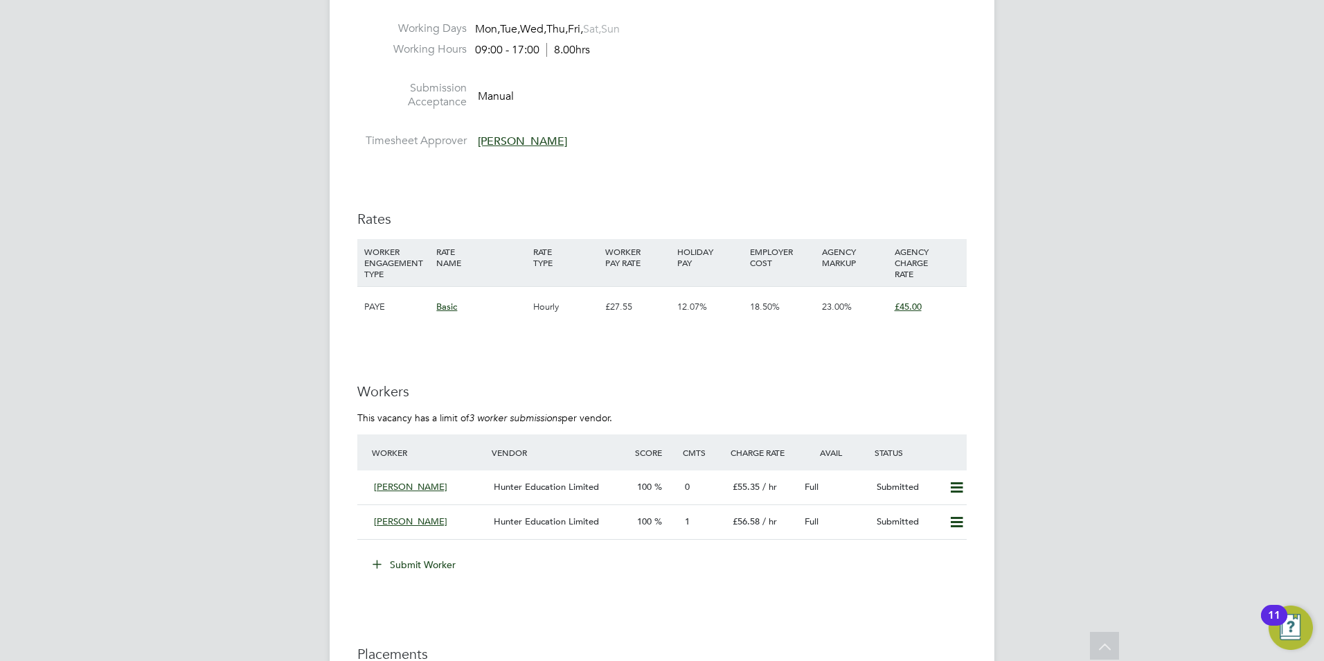
scroll to position [2207, 0]
click at [442, 560] on button "Submit Worker" at bounding box center [415, 564] width 104 height 22
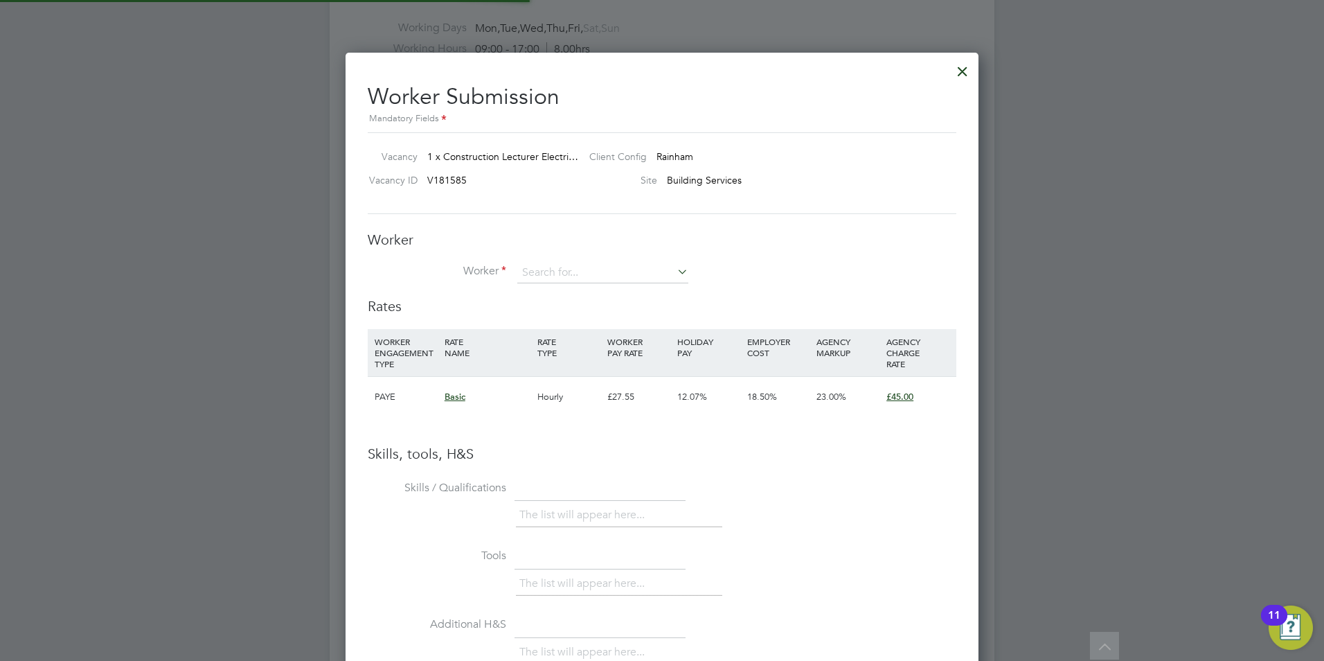
scroll to position [7, 7]
click at [539, 271] on input at bounding box center [602, 272] width 171 height 21
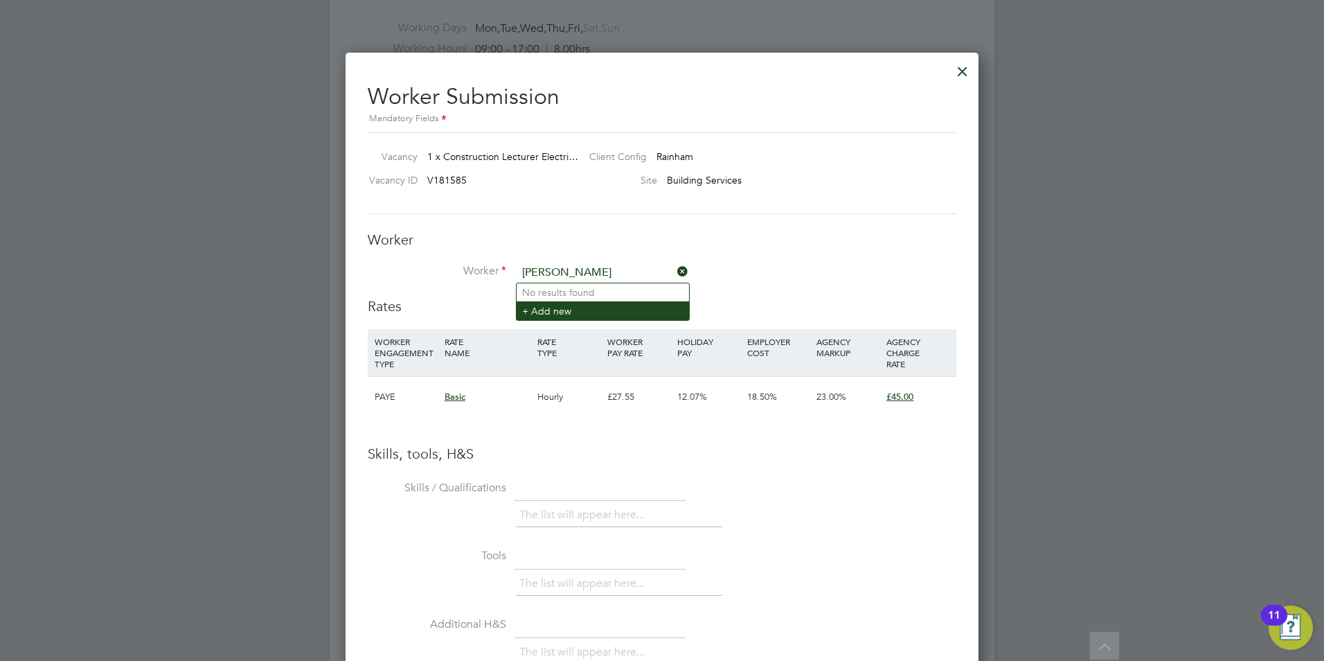
type input "Harry"
click at [566, 309] on li "+ Add new" at bounding box center [603, 310] width 172 height 19
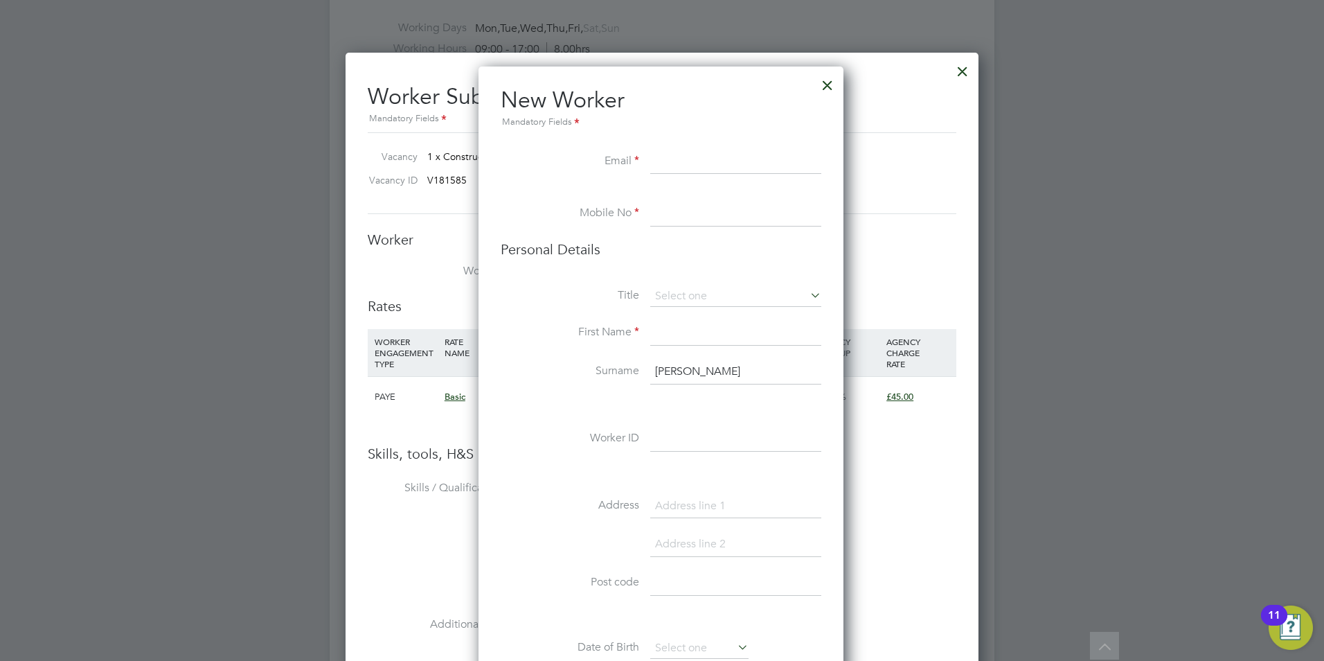
drag, startPoint x: 728, startPoint y: 156, endPoint x: 728, endPoint y: 168, distance: 11.8
click at [728, 156] on input at bounding box center [735, 162] width 171 height 25
click at [827, 88] on div at bounding box center [827, 81] width 25 height 25
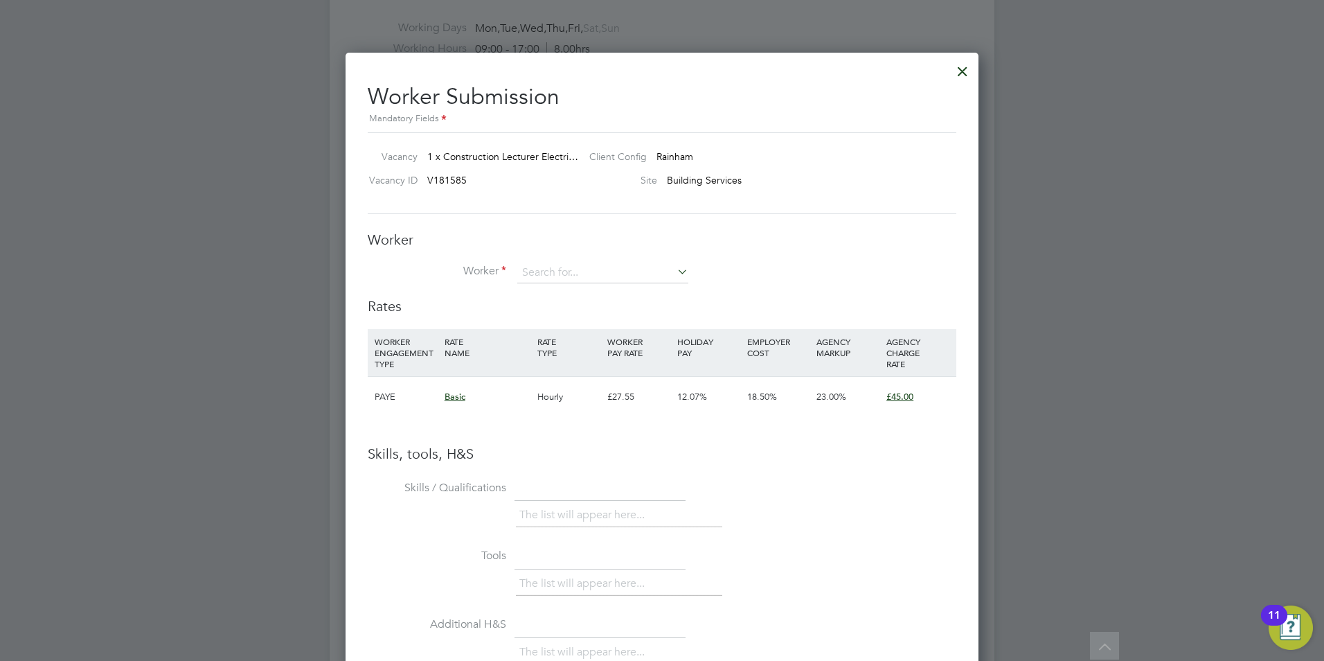
click at [964, 74] on div at bounding box center [962, 67] width 25 height 25
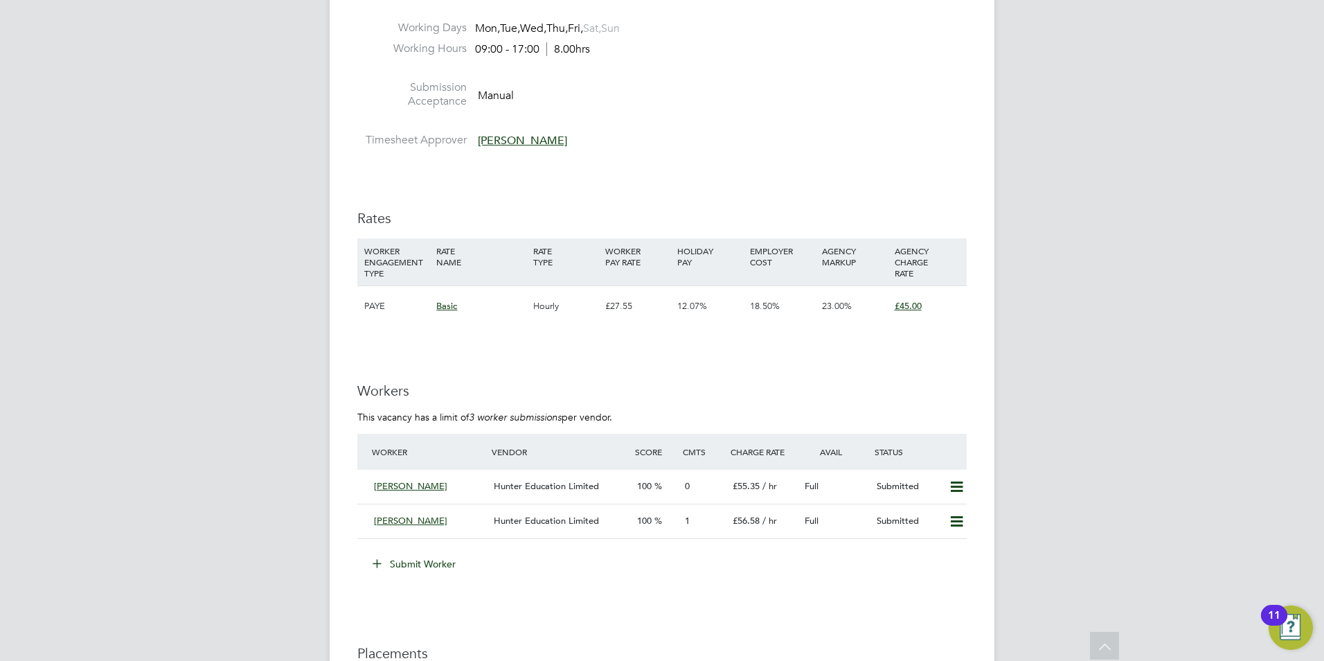
click at [424, 568] on button "Submit Worker" at bounding box center [415, 564] width 104 height 22
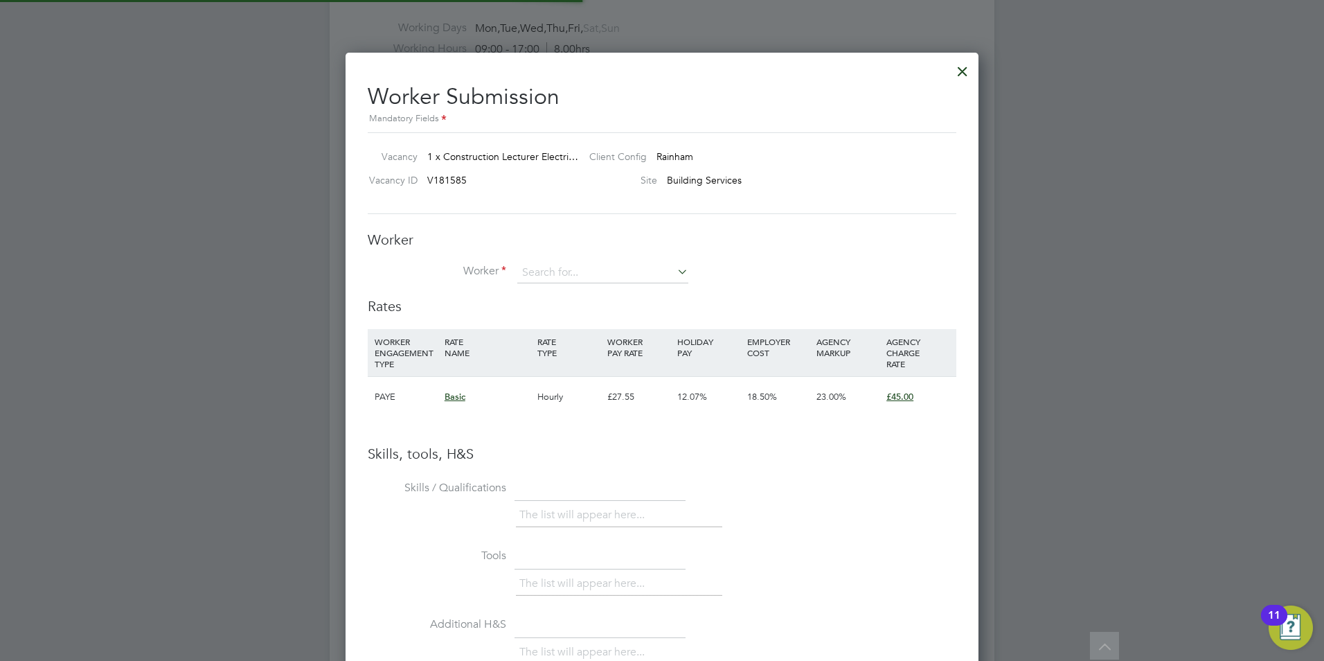
scroll to position [875, 634]
drag, startPoint x: 560, startPoint y: 252, endPoint x: 559, endPoint y: 263, distance: 11.1
click at [559, 258] on div "Worker Worker Worker Engagement Type" at bounding box center [662, 264] width 589 height 66
drag, startPoint x: 969, startPoint y: 75, endPoint x: 964, endPoint y: 82, distance: 8.7
click at [968, 75] on div at bounding box center [962, 67] width 25 height 25
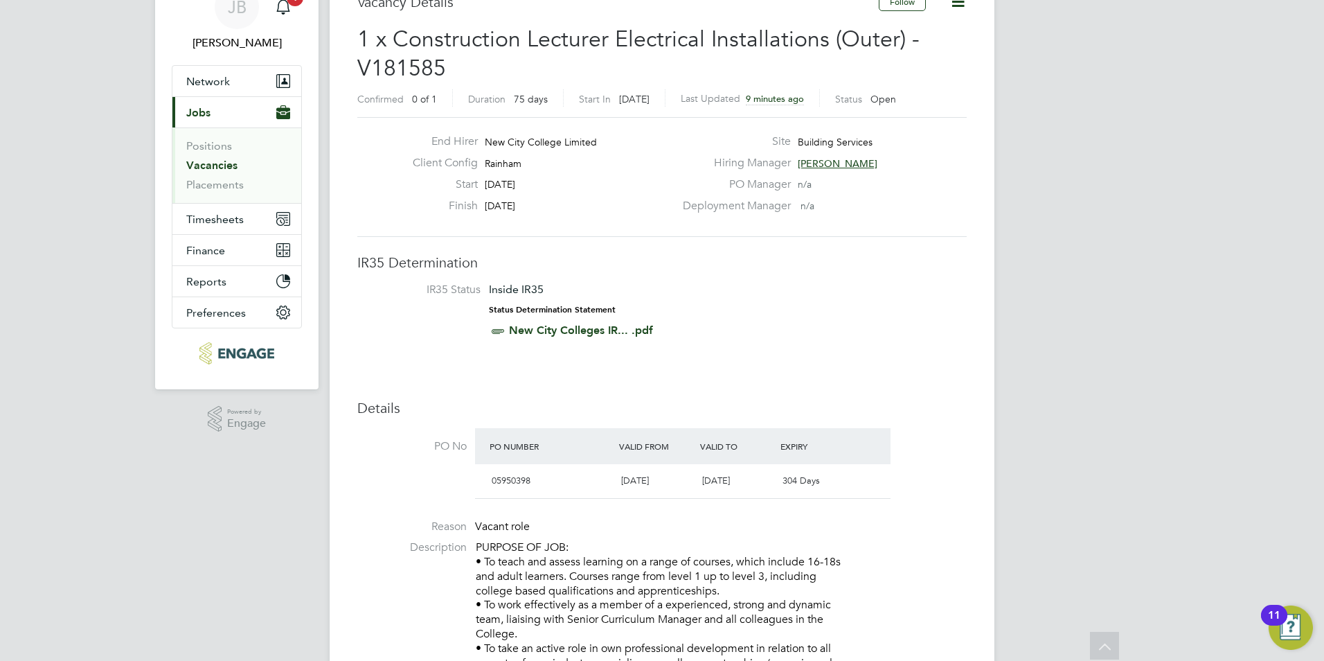
scroll to position [0, 0]
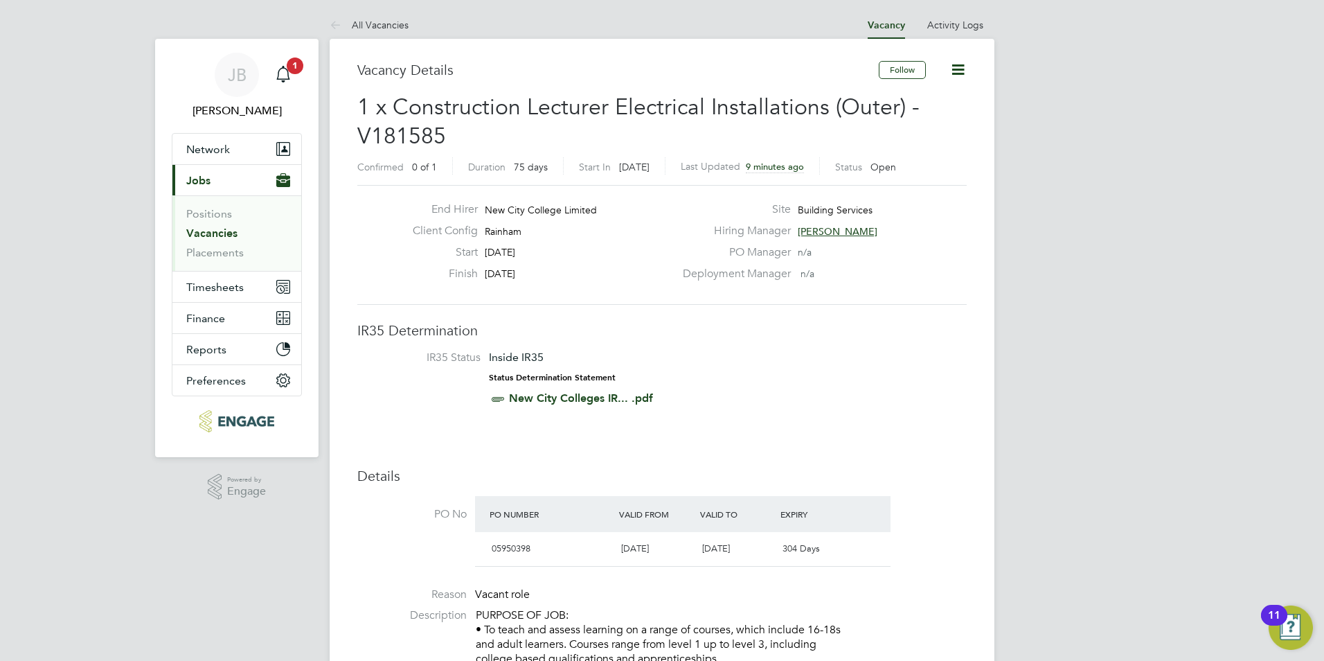
click at [304, 69] on app-nav-sections-wrapper "JB Jack Baron Notifications 1 Applications: Network Team Members Businesses Sit…" at bounding box center [236, 248] width 163 height 418
click at [284, 78] on icon "Main navigation" at bounding box center [283, 74] width 17 height 17
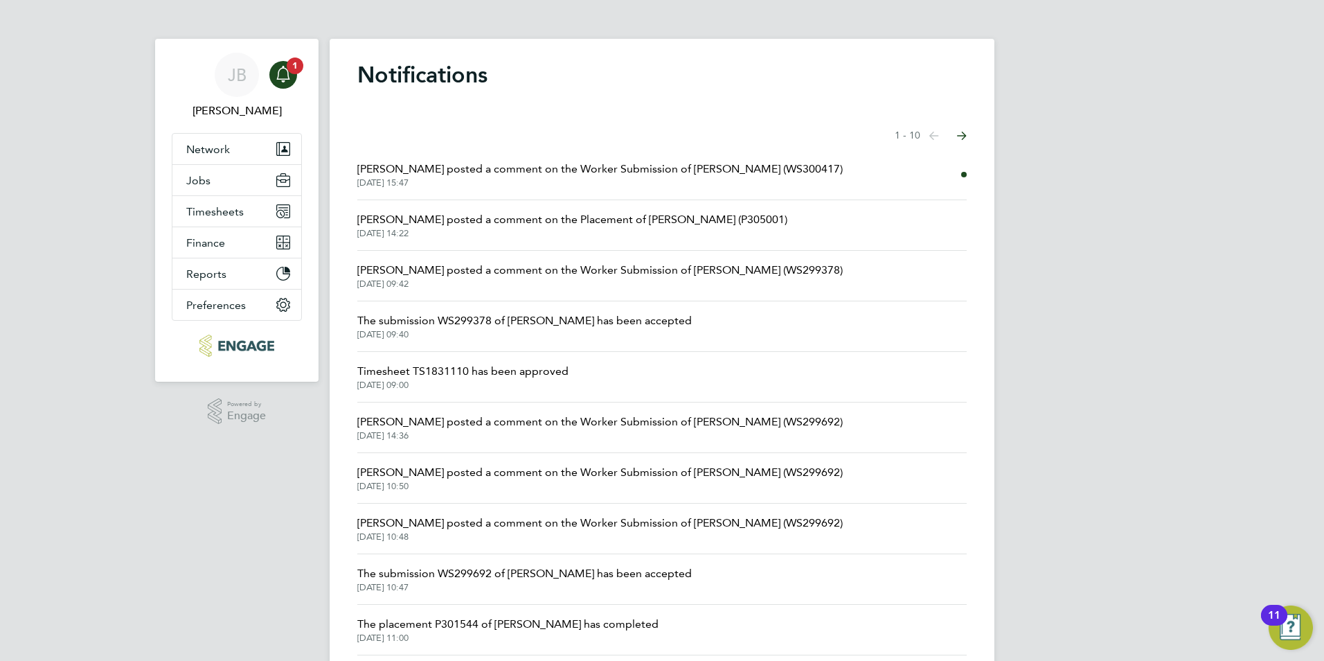
click at [656, 175] on span "Ian Rist posted a comment on the Worker Submission of Kevin Murphy (WS300417)" at bounding box center [599, 169] width 485 height 17
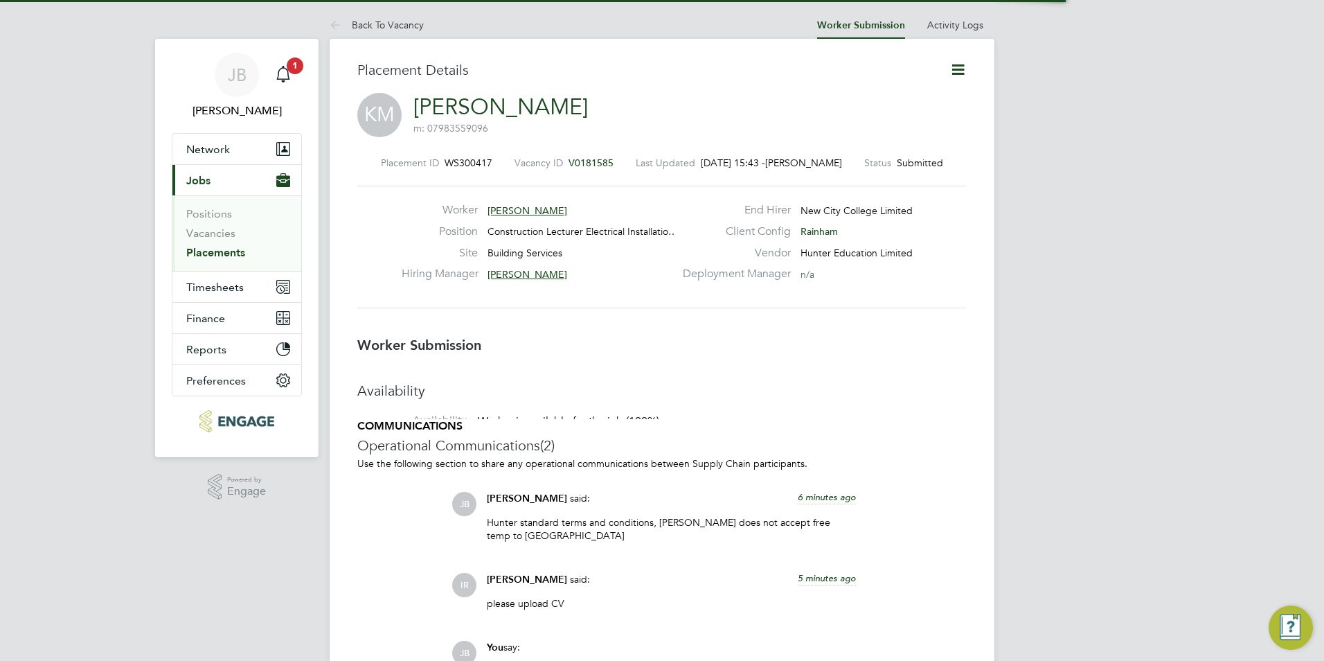
scroll to position [22, 273]
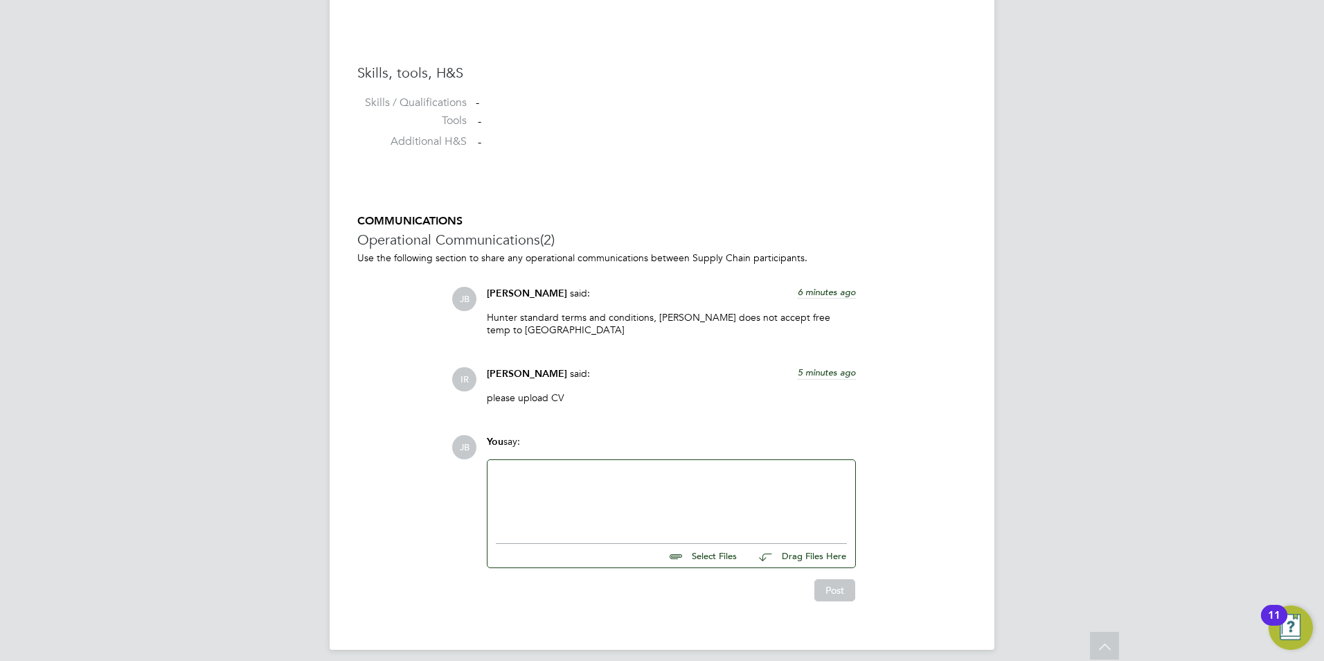
click at [692, 546] on input "file" at bounding box center [743, 553] width 208 height 19
click at [693, 544] on input "file" at bounding box center [743, 553] width 208 height 19
type input "C:\fakepath\CV119013.docx"
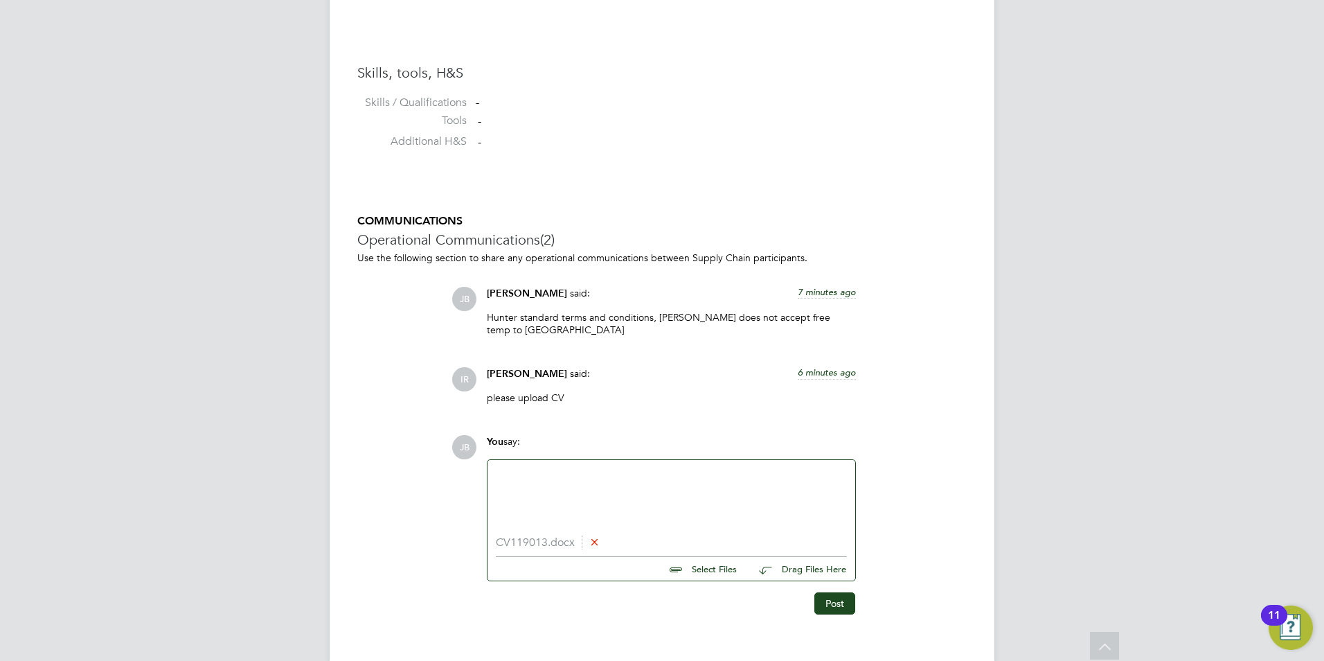
click at [522, 468] on div at bounding box center [671, 498] width 351 height 60
click at [605, 468] on div "Please find attached" at bounding box center [671, 498] width 351 height 60
drag, startPoint x: 630, startPoint y: 456, endPoint x: 621, endPoint y: 504, distance: 49.3
click at [620, 508] on div "Please find attached CV for kevin muorhy" at bounding box center [671, 498] width 351 height 60
click at [839, 599] on button "Post" at bounding box center [834, 603] width 41 height 22
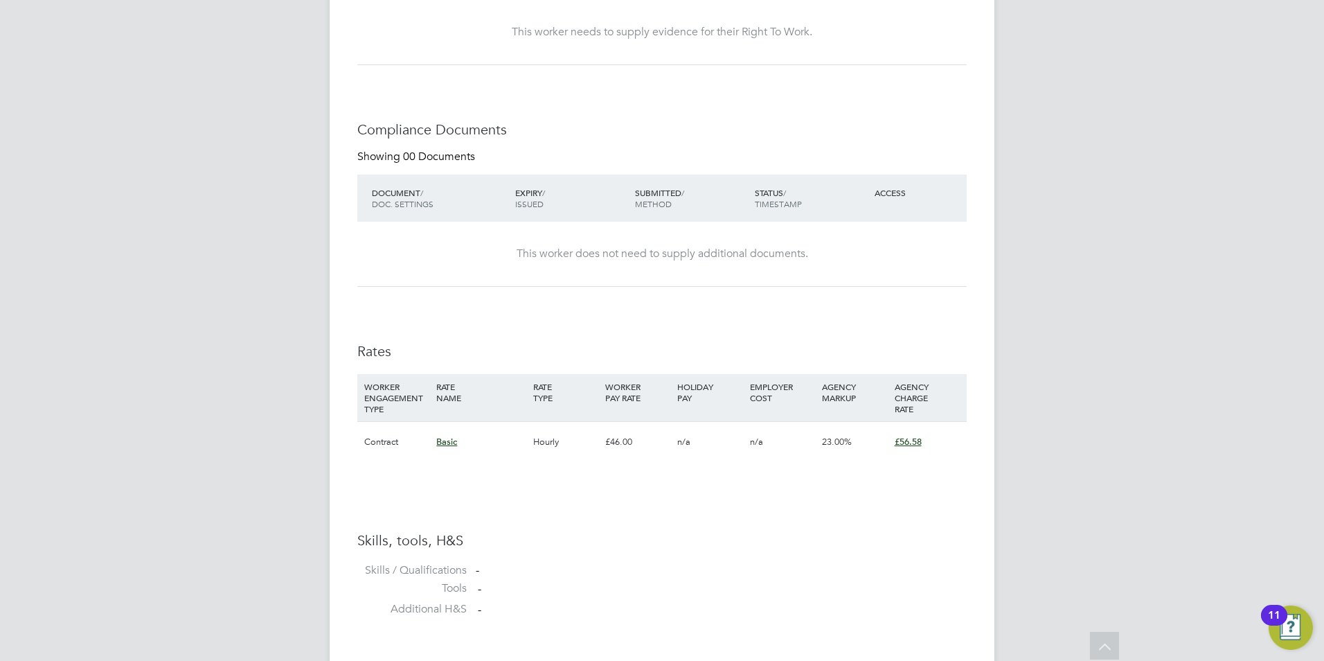
scroll to position [1201, 0]
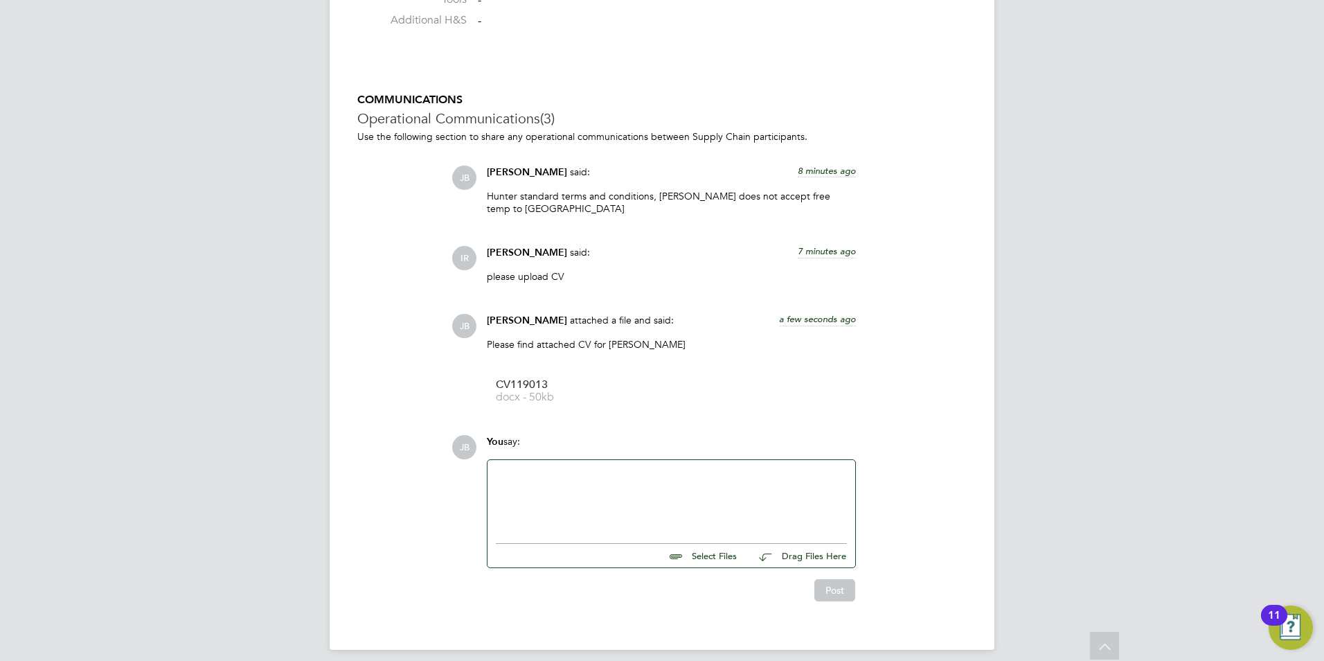
click at [582, 472] on div at bounding box center [671, 498] width 351 height 60
click at [838, 579] on button "Post" at bounding box center [834, 590] width 41 height 22
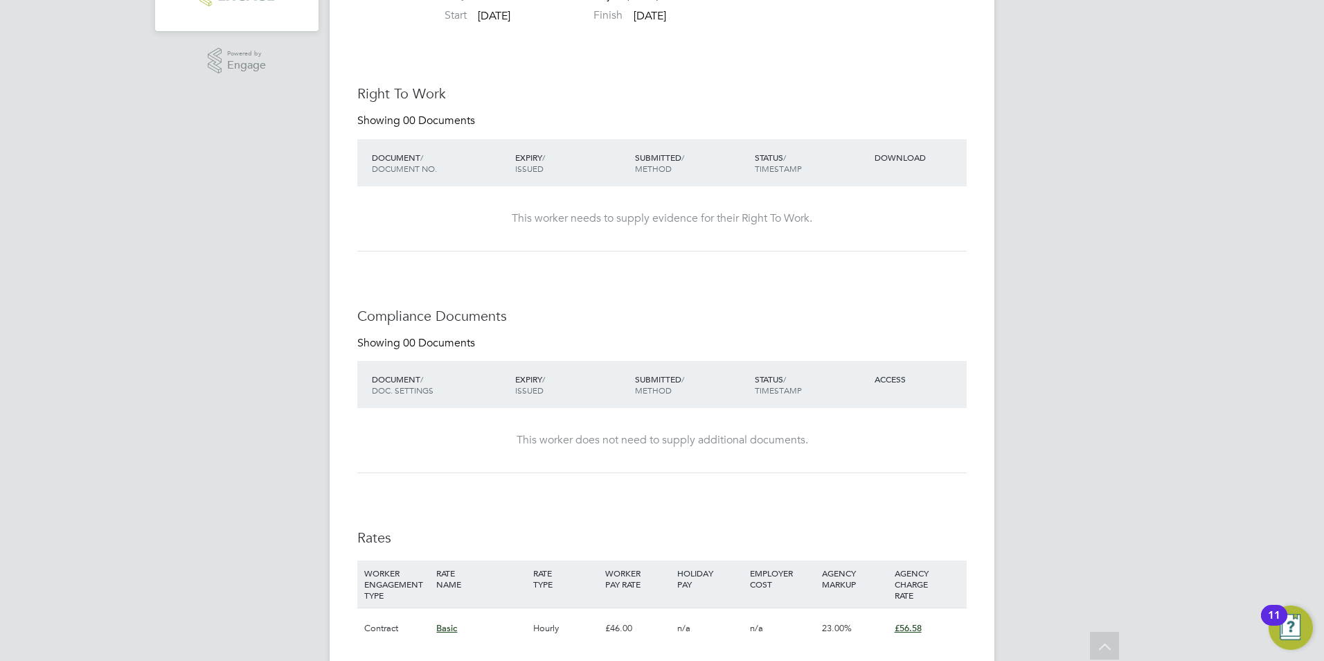
scroll to position [0, 0]
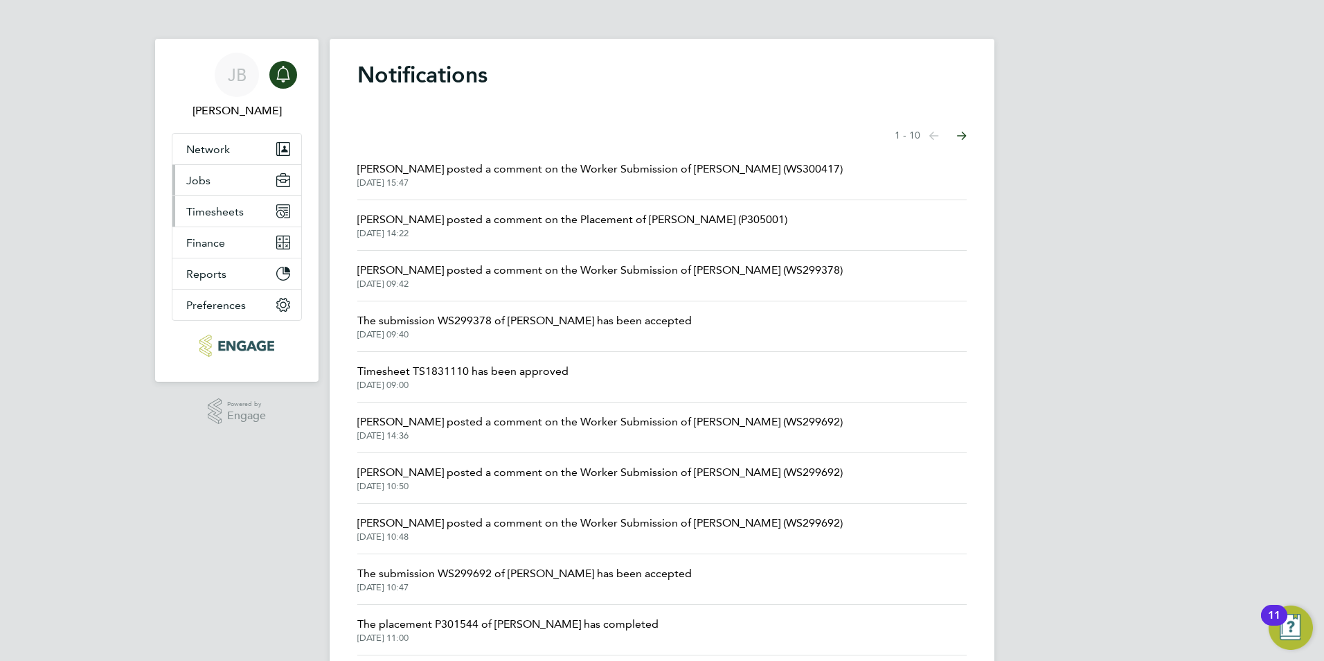
drag, startPoint x: 363, startPoint y: 35, endPoint x: 230, endPoint y: 198, distance: 211.1
click at [205, 183] on span "Jobs" at bounding box center [198, 180] width 24 height 13
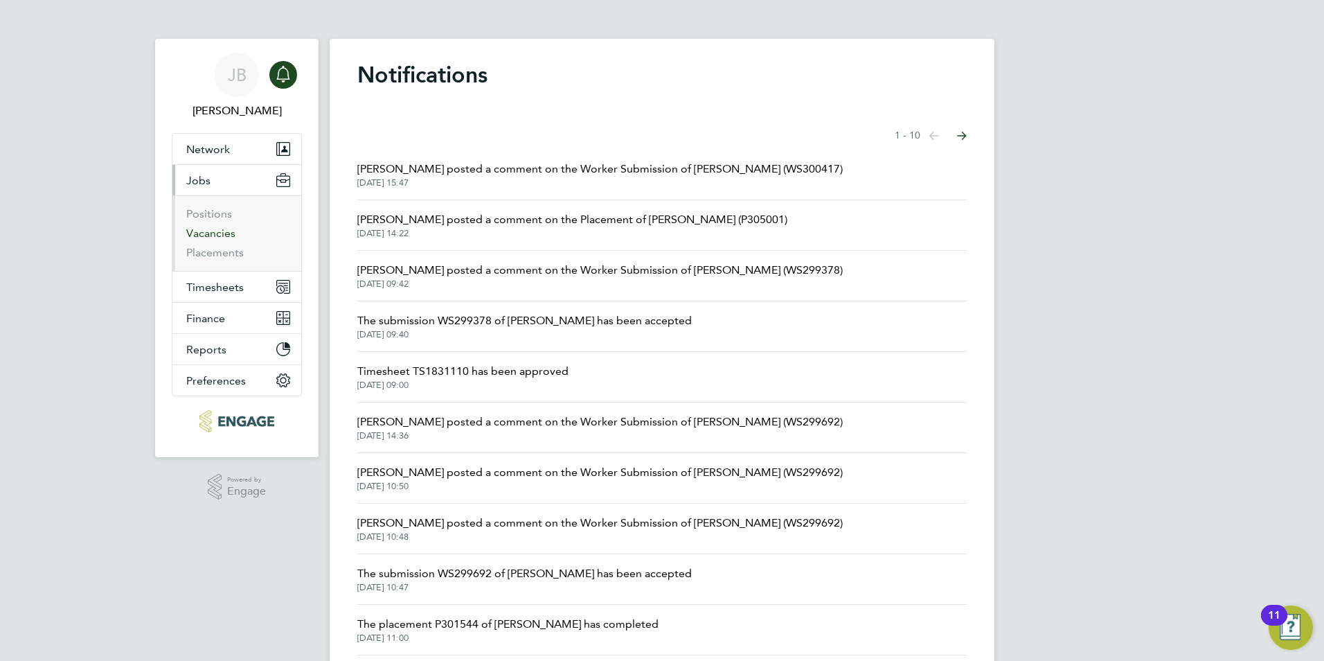
click at [221, 237] on link "Vacancies" at bounding box center [210, 232] width 49 height 13
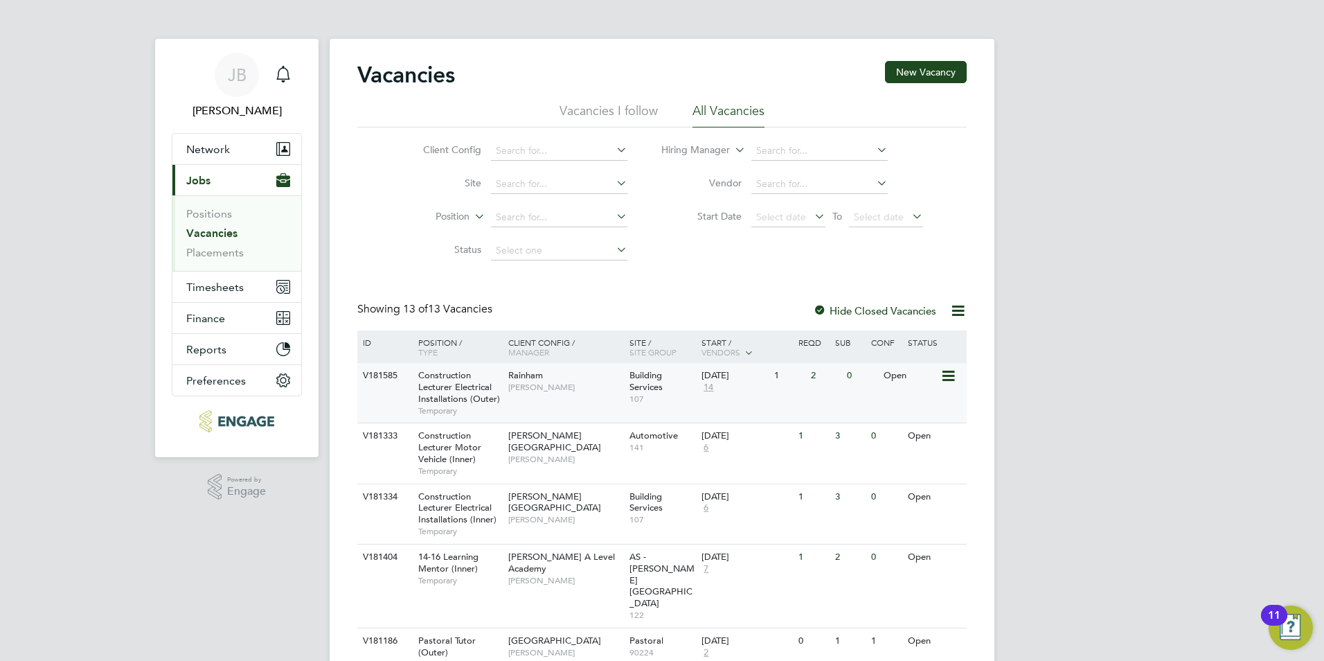
click at [413, 390] on div "Construction Lecturer Electrical Installations (Outer) Temporary" at bounding box center [456, 393] width 97 height 60
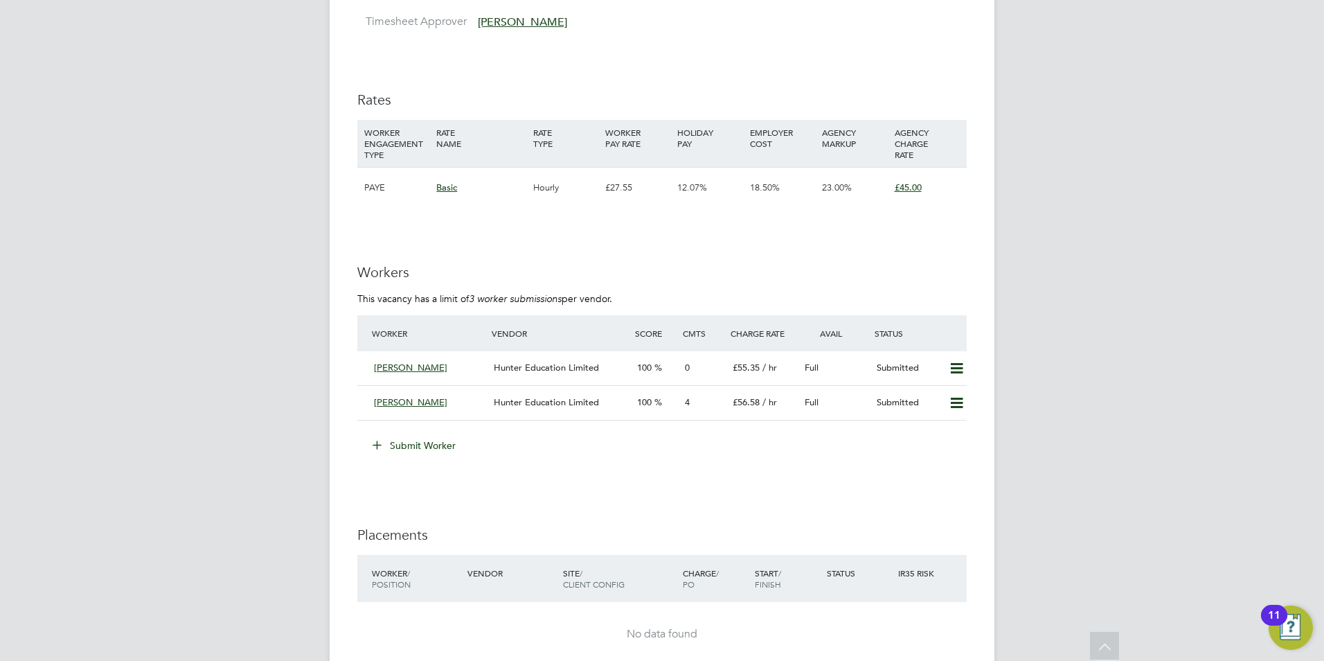
scroll to position [2328, 0]
click at [562, 370] on div "Hunter Education Limited" at bounding box center [559, 365] width 143 height 23
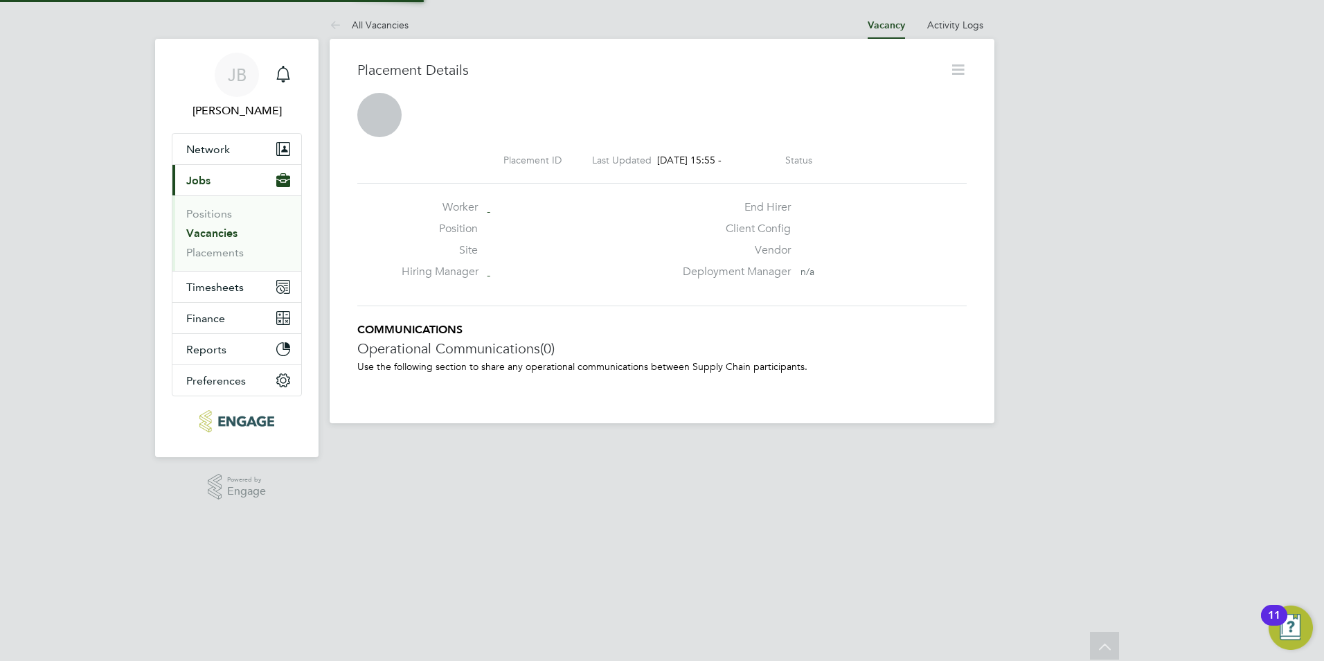
scroll to position [7, 7]
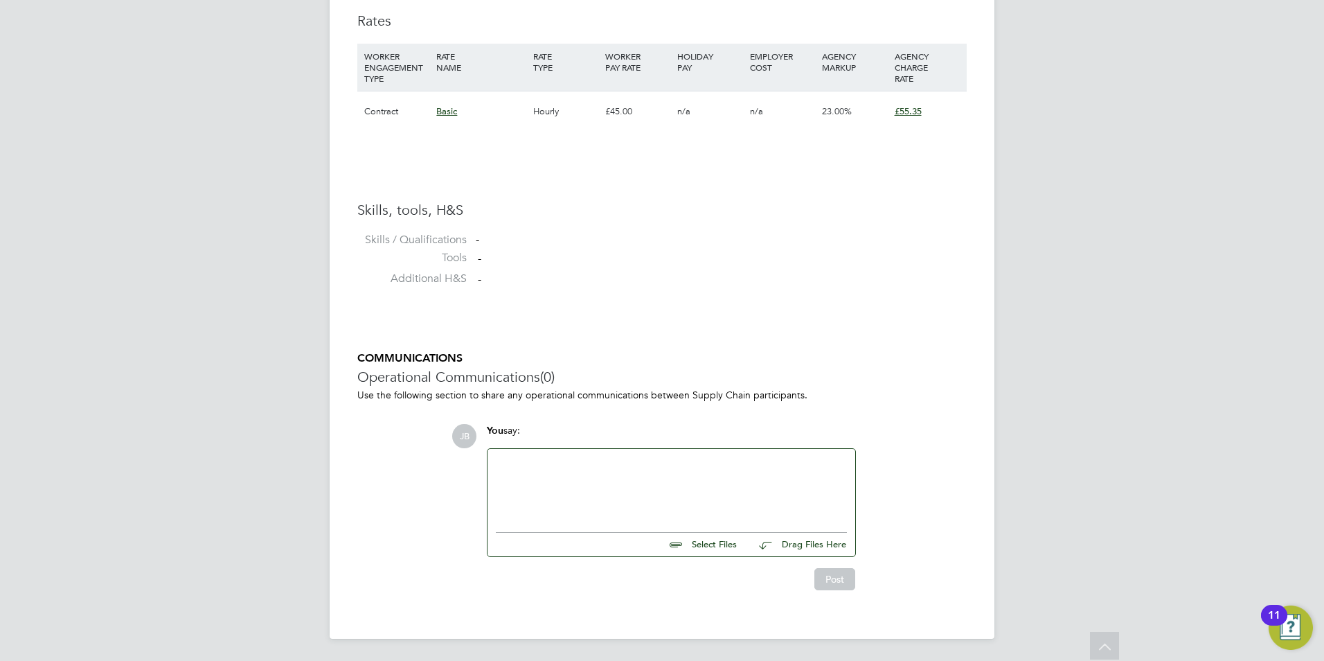
click at [702, 545] on input "file" at bounding box center [743, 541] width 208 height 19
drag, startPoint x: 728, startPoint y: 551, endPoint x: 724, endPoint y: 542, distance: 9.9
click at [727, 547] on input "file" at bounding box center [743, 541] width 208 height 19
type input "C:\fakepath\CVHBY.docx"
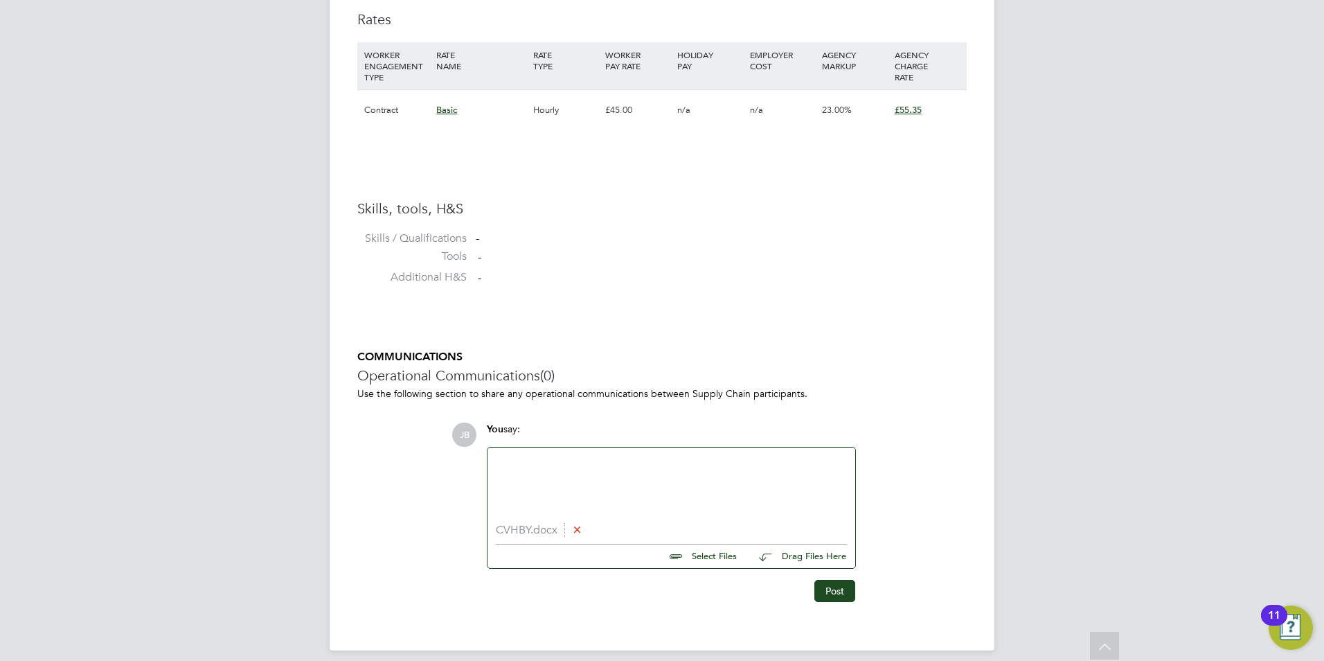
click at [554, 482] on div at bounding box center [671, 486] width 351 height 60
click at [682, 463] on div "Hunter standard terms and conditions" at bounding box center [671, 486] width 351 height 60
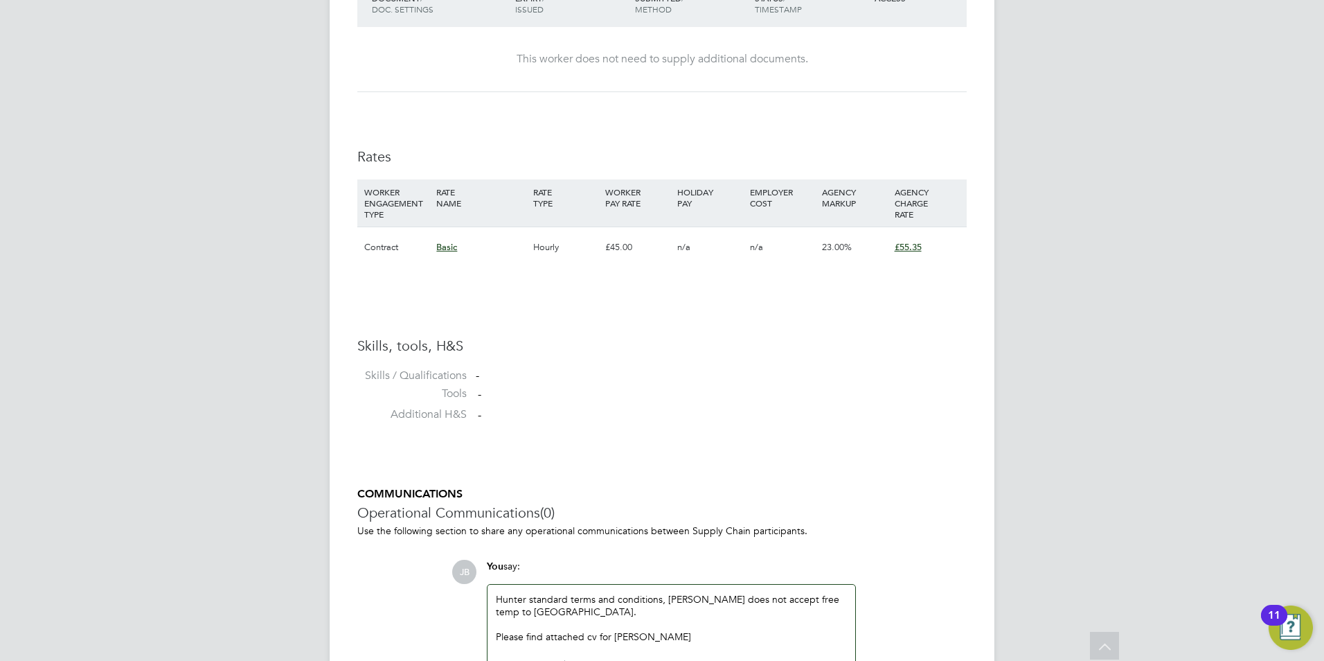
scroll to position [957, 0]
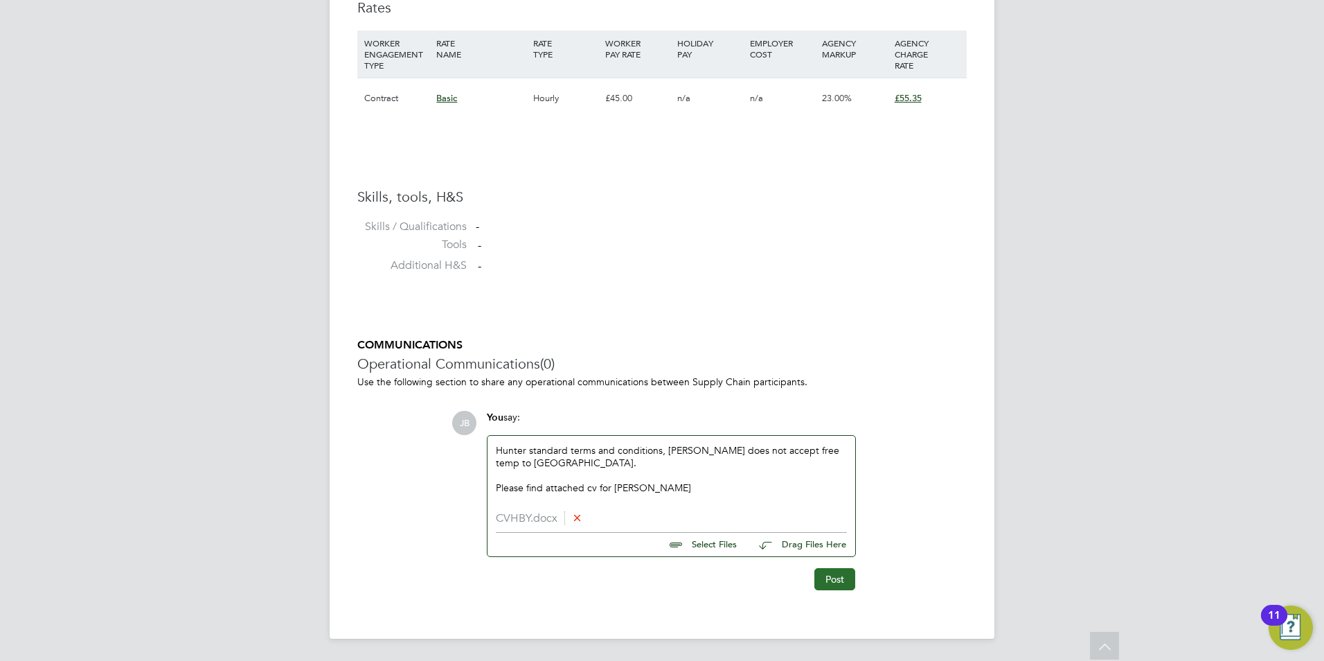
click at [846, 579] on button "Post" at bounding box center [834, 579] width 41 height 22
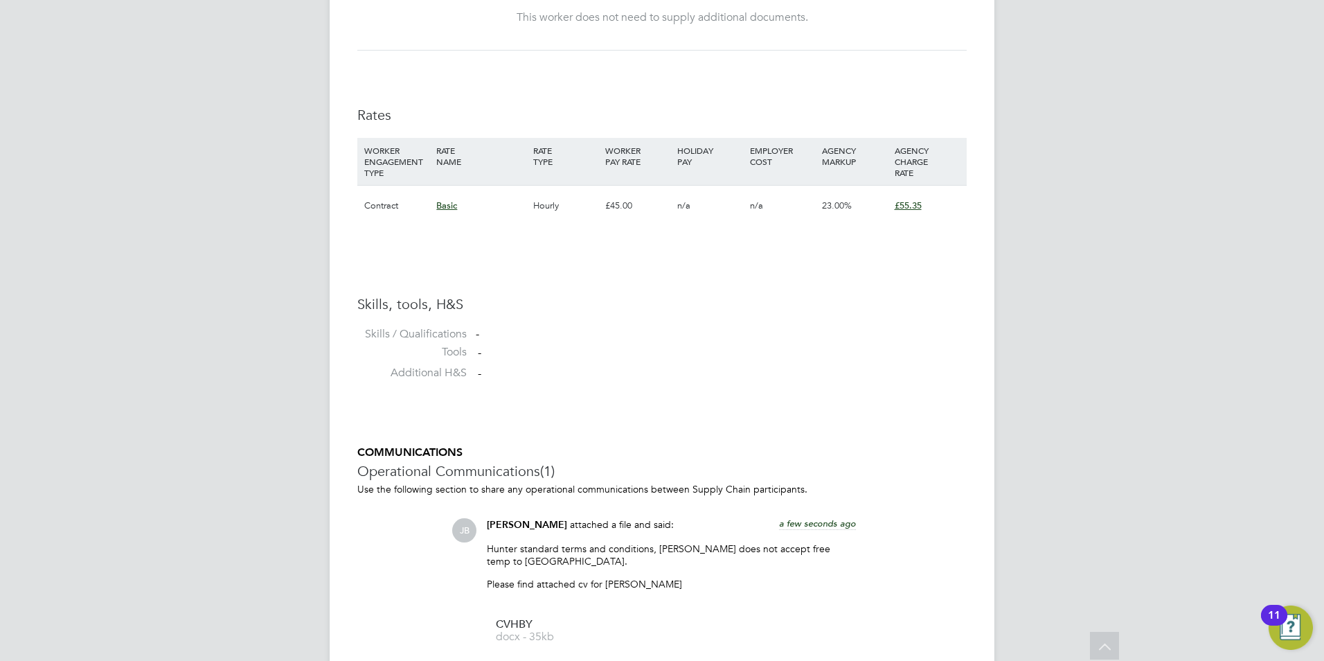
scroll to position [0, 0]
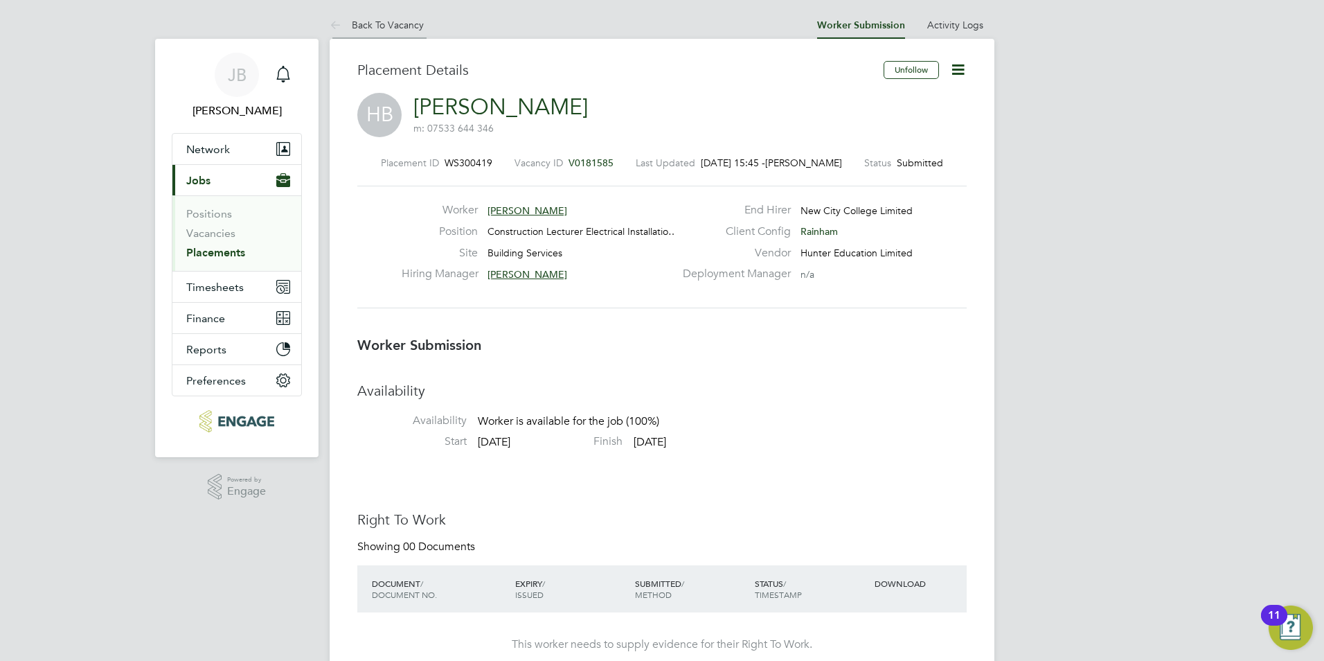
click at [391, 16] on li "Back To Vacancy" at bounding box center [377, 25] width 94 height 28
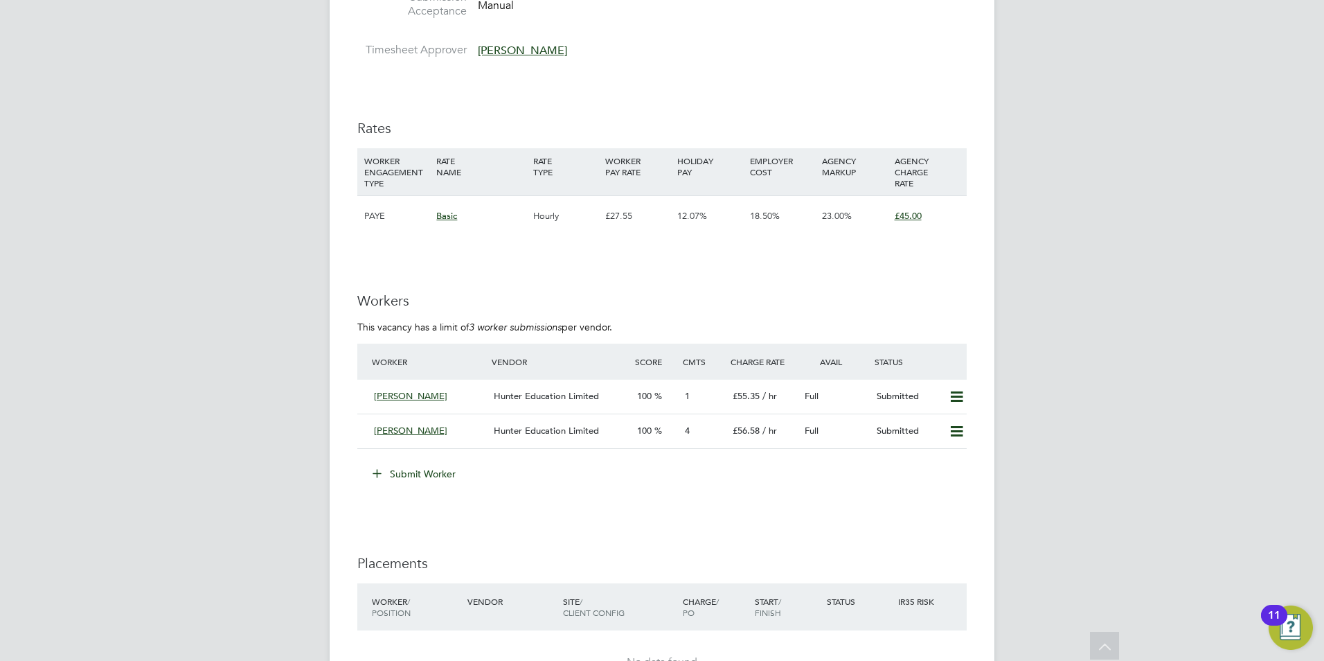
scroll to position [2299, 0]
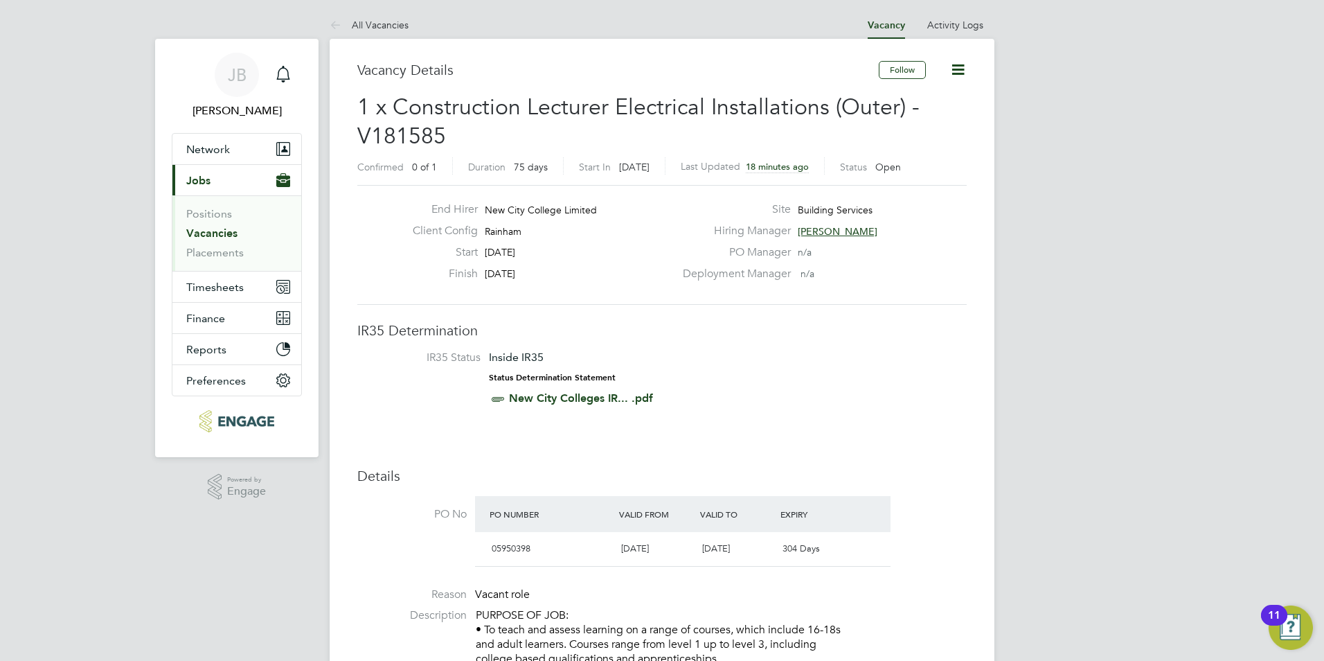
drag, startPoint x: 555, startPoint y: 67, endPoint x: 567, endPoint y: 74, distance: 14.3
click at [562, 73] on h3 "Vacancy Details" at bounding box center [617, 70] width 521 height 18
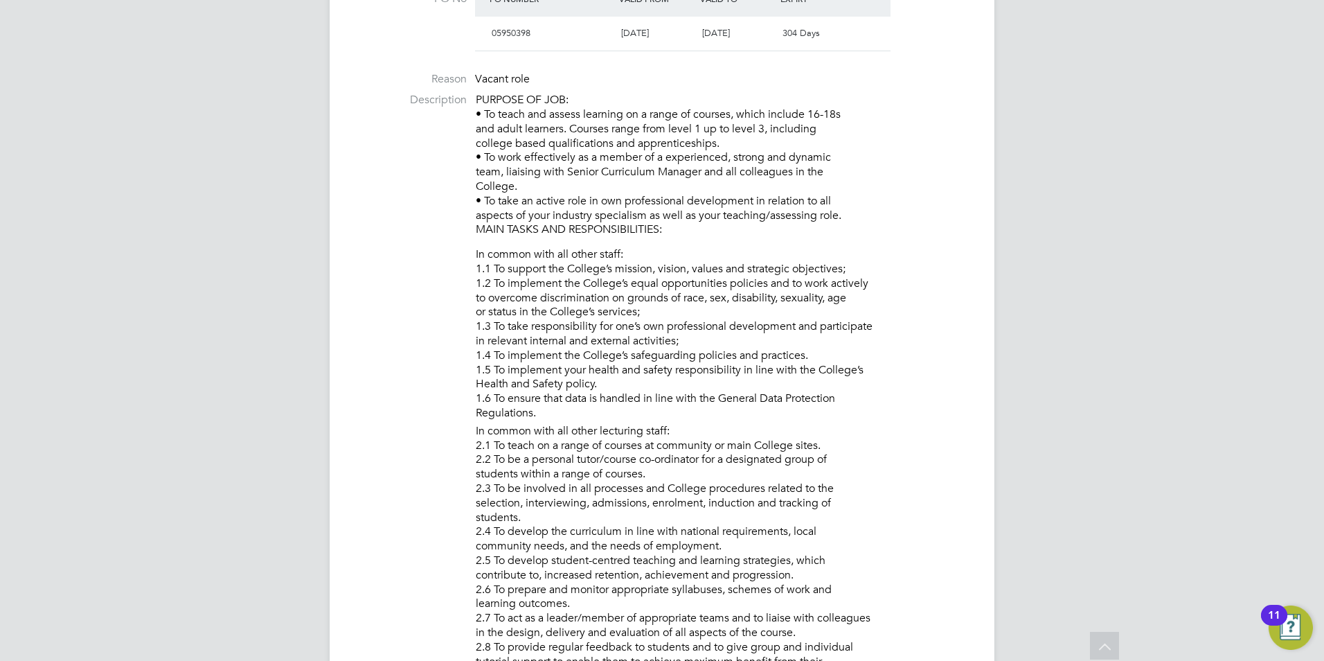
scroll to position [512, 0]
